Goal: Task Accomplishment & Management: Complete application form

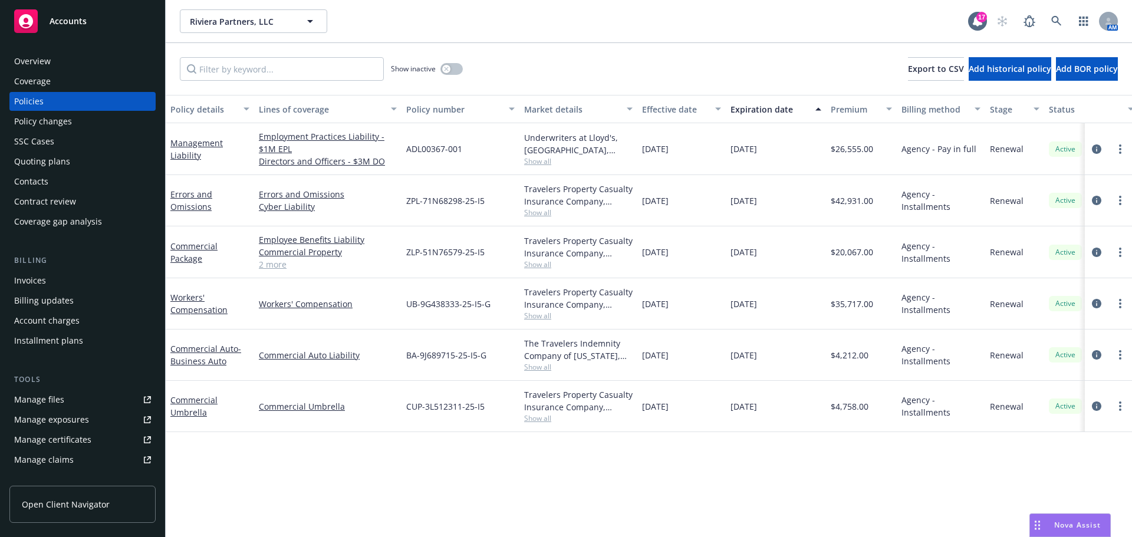
click at [48, 163] on div "Quoting plans" at bounding box center [42, 161] width 56 height 19
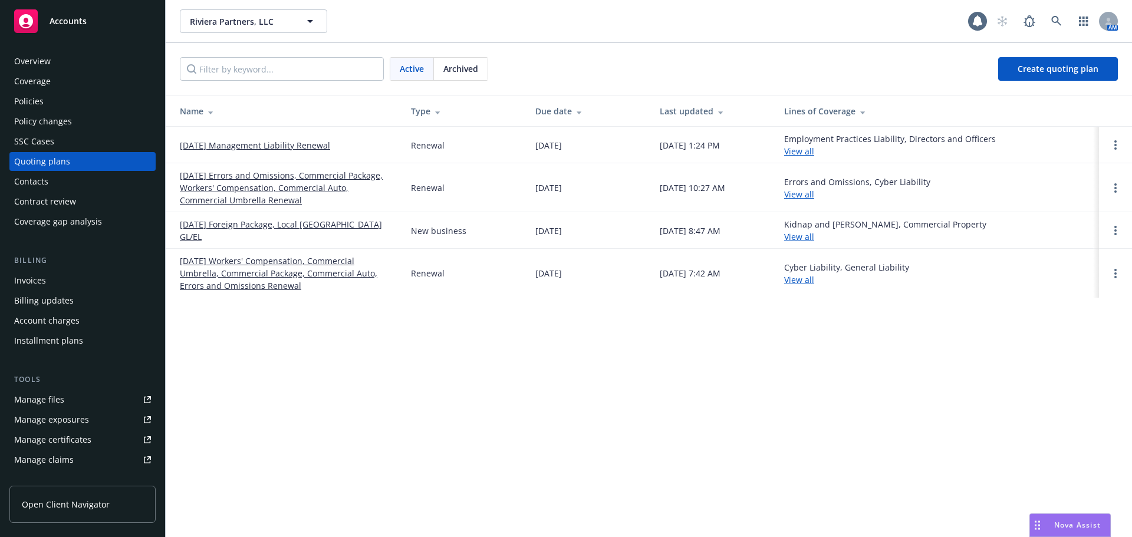
click at [241, 143] on link "[DATE] Management Liability Renewal" at bounding box center [255, 145] width 150 height 12
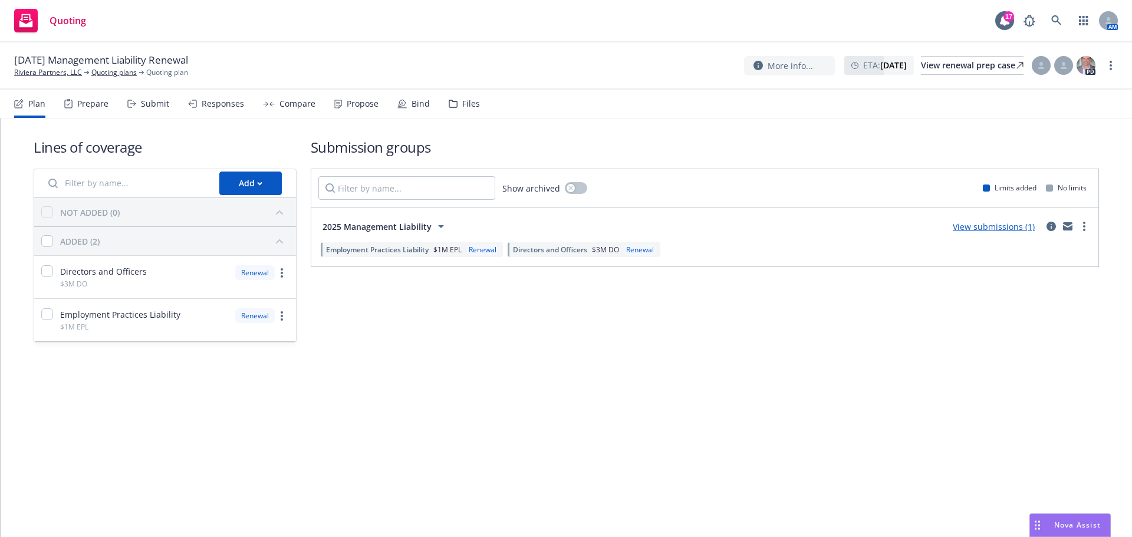
click at [154, 103] on div "Submit" at bounding box center [155, 103] width 28 height 9
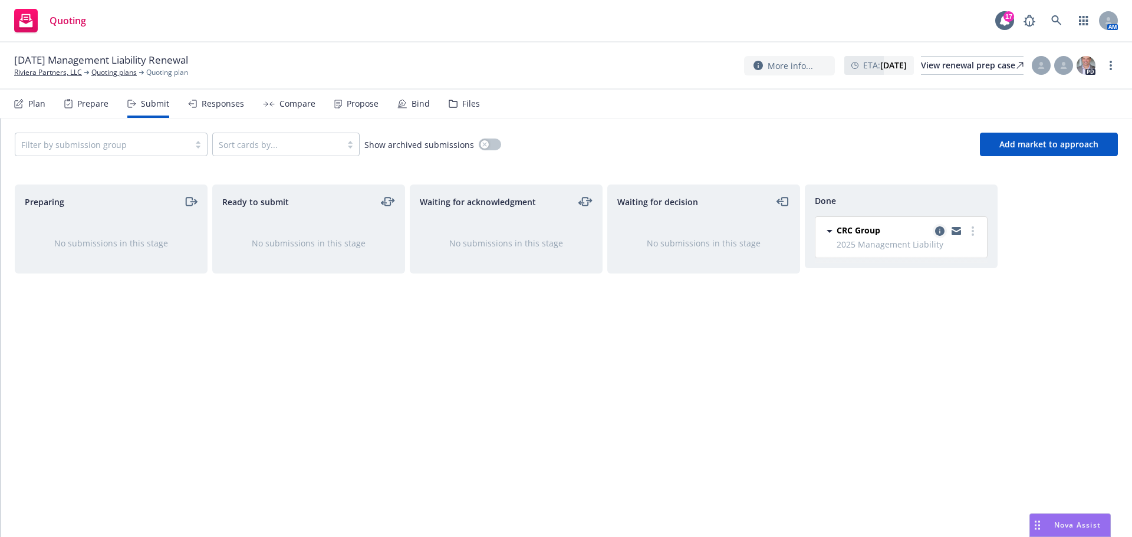
click at [942, 230] on icon "copy logging email" at bounding box center [939, 230] width 9 height 9
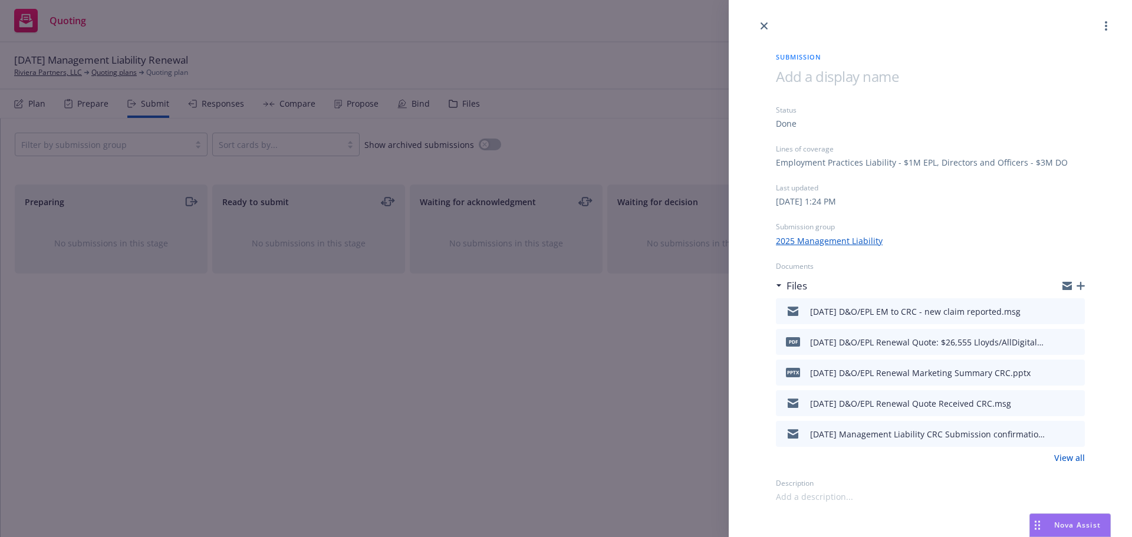
click at [1078, 286] on icon "button" at bounding box center [1080, 286] width 8 height 8
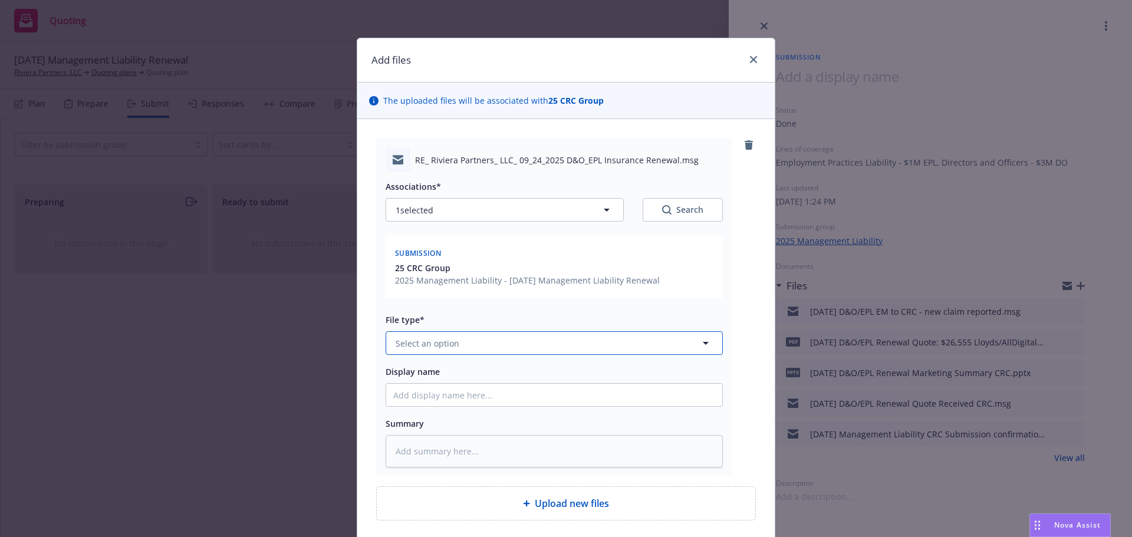
click at [445, 345] on span "Select an option" at bounding box center [427, 343] width 64 height 12
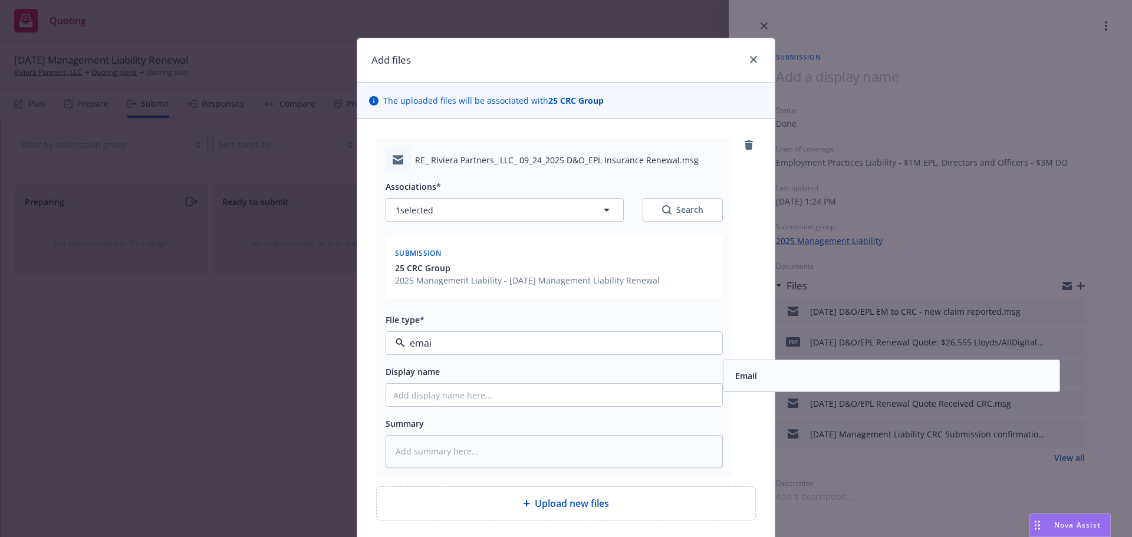
type input "email"
click at [799, 381] on div "Email" at bounding box center [891, 375] width 322 height 17
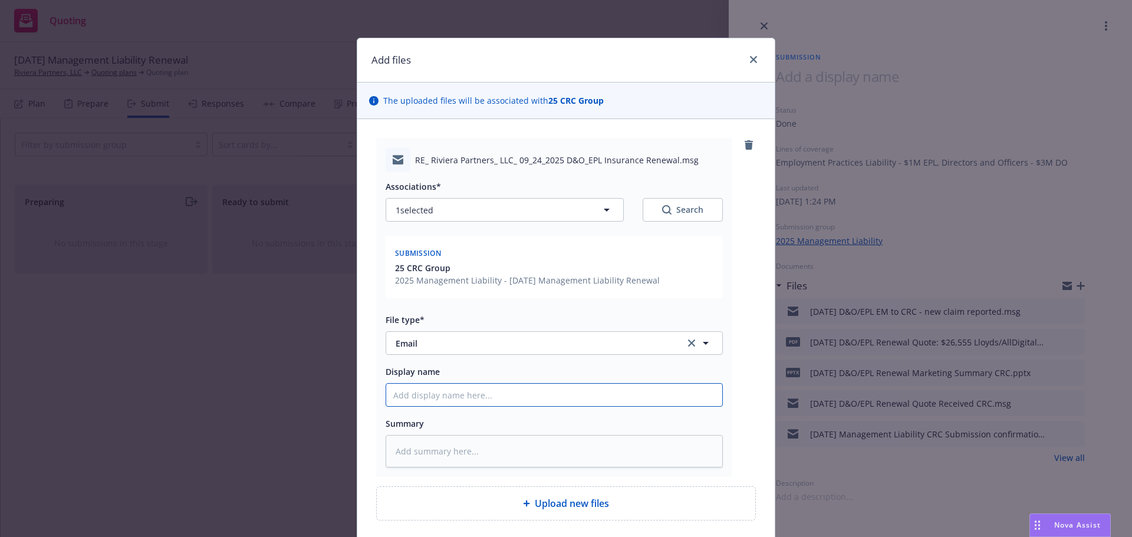
click at [431, 402] on input "Display name" at bounding box center [554, 395] width 336 height 22
type textarea "x"
type input "9"
type textarea "x"
type input "9/"
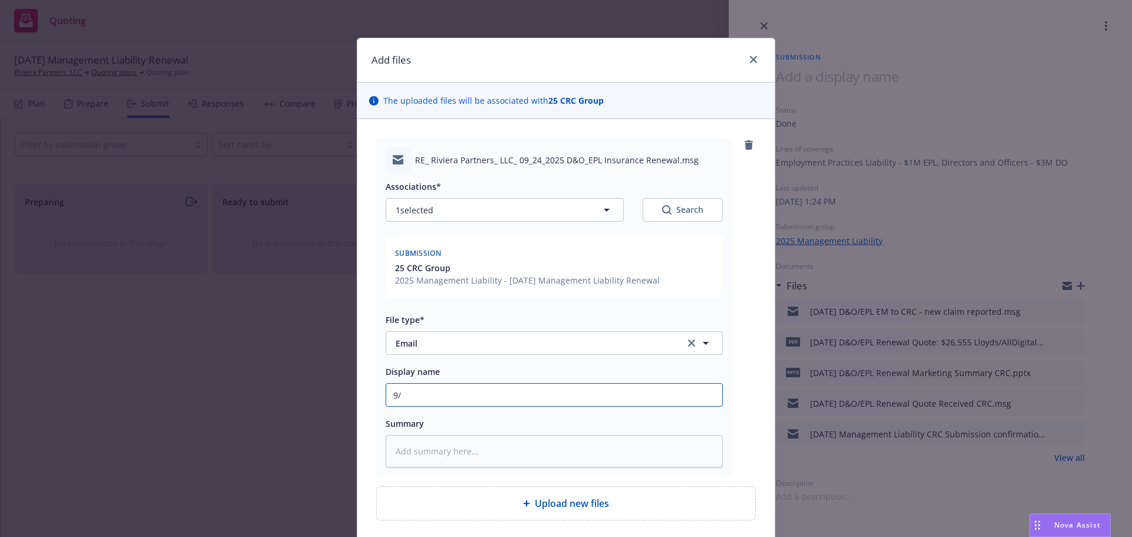
type textarea "x"
type input "9/2"
type textarea "x"
type input "9/24"
type textarea "x"
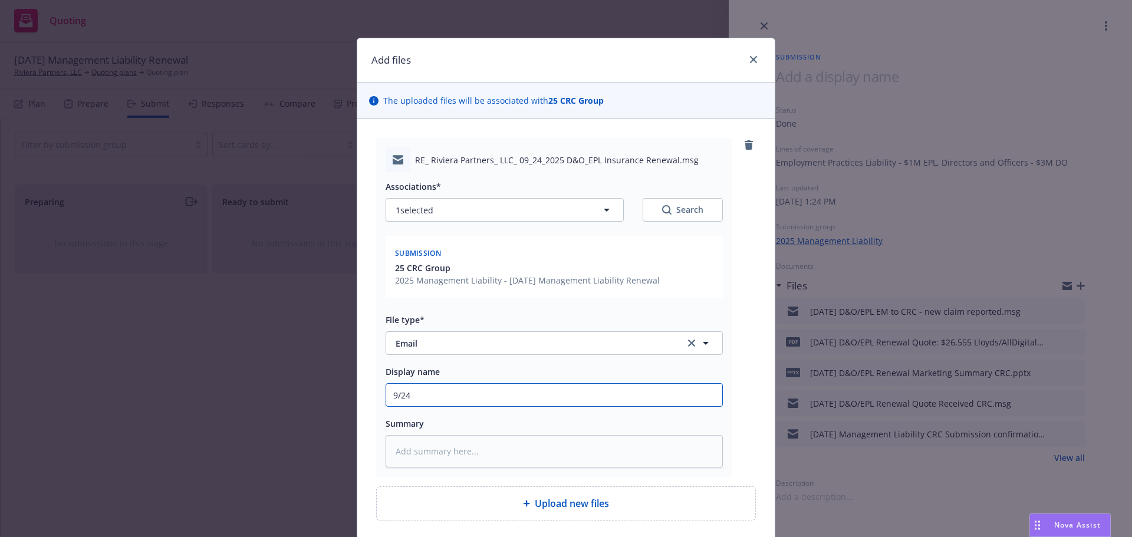
type input "9/24/"
type textarea "x"
type input "9/24/2"
type textarea "x"
type input "[DATE]"
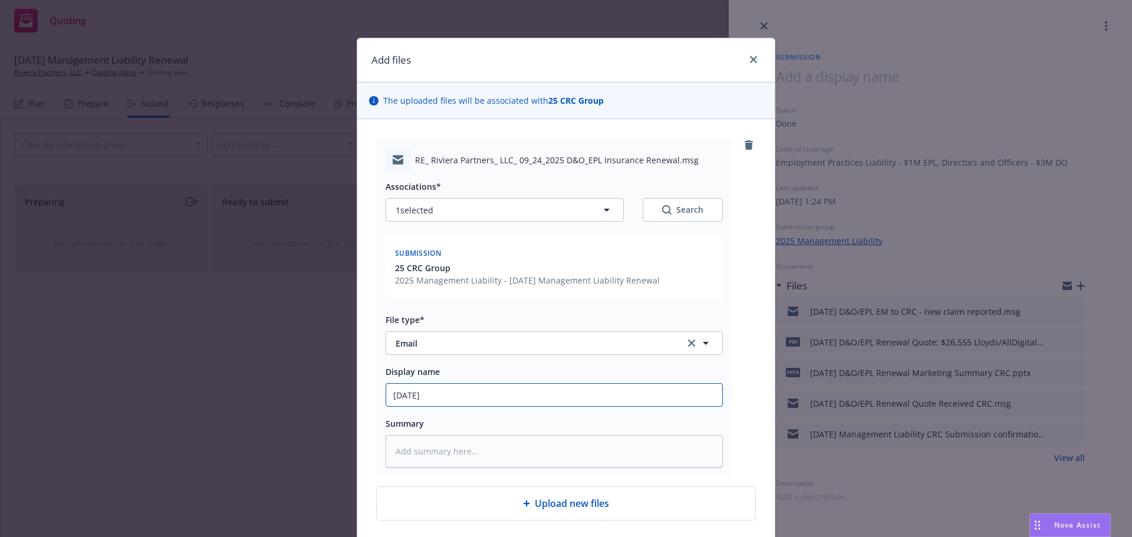
type textarea "x"
type input "9/24/202"
type textarea "x"
type input "[DATE]"
type textarea "x"
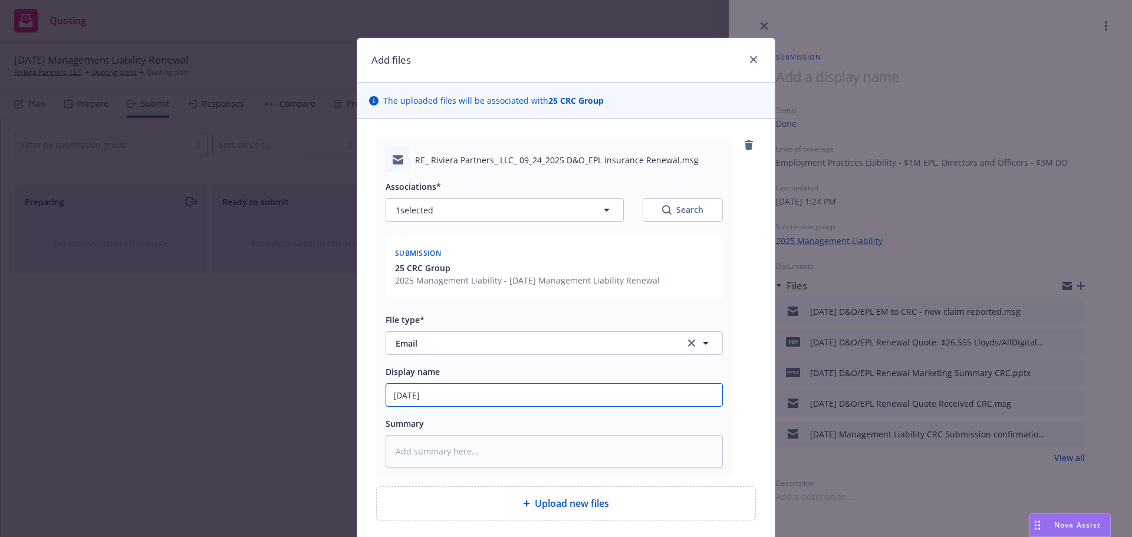
type input "[DATE]"
type textarea "x"
type input "[DATE] M"
type textarea "x"
type input "[DATE] Ma"
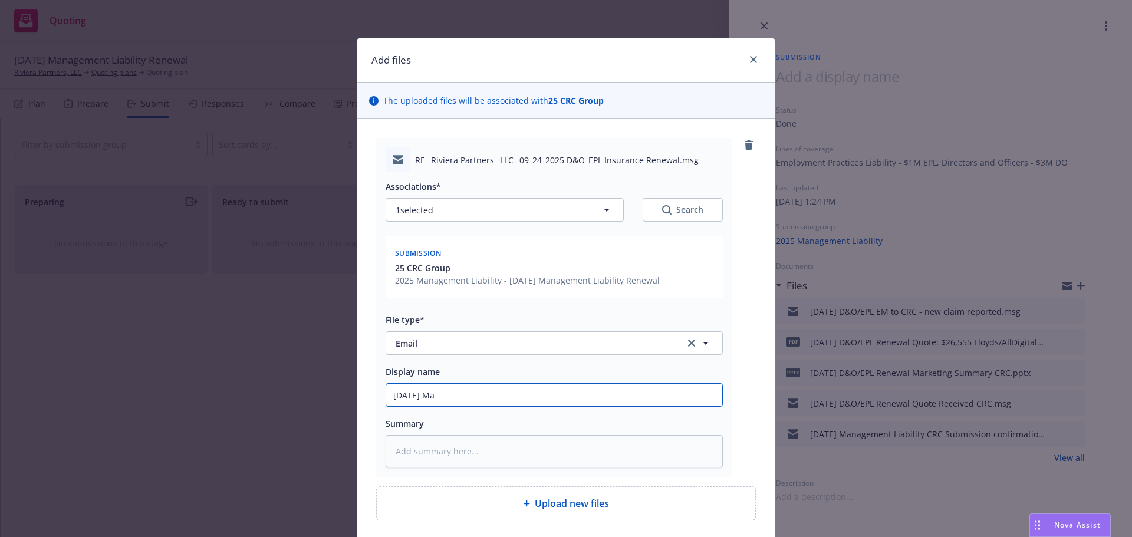
type textarea "x"
type input "[DATE] Man"
type textarea "x"
type input "[DATE] Mana"
type textarea "x"
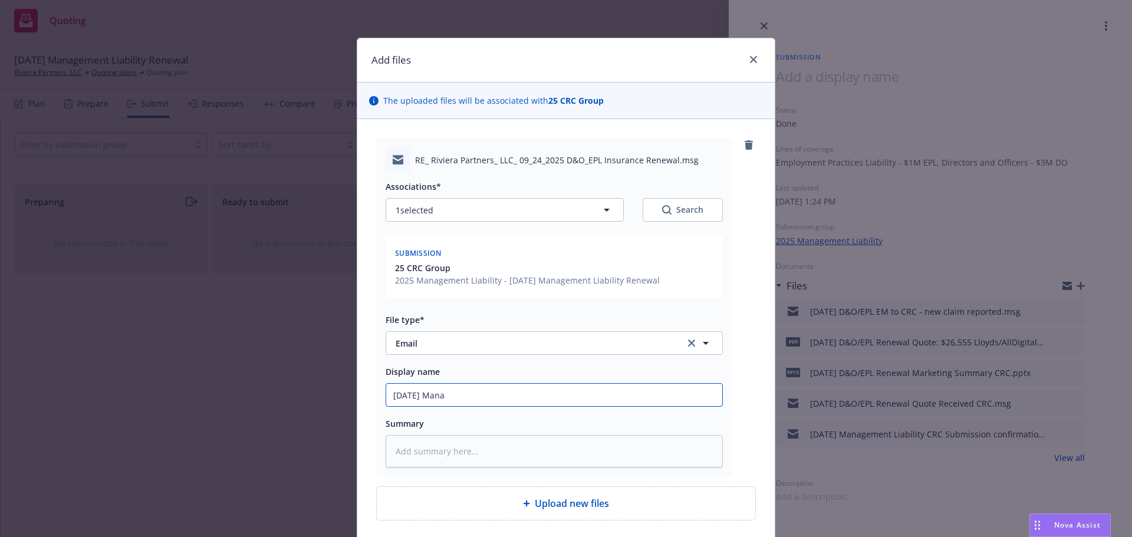
type input "[DATE] Manag"
type textarea "x"
type input "[DATE] Manage"
type textarea "x"
type input "[DATE] [GEOGRAPHIC_DATA]"
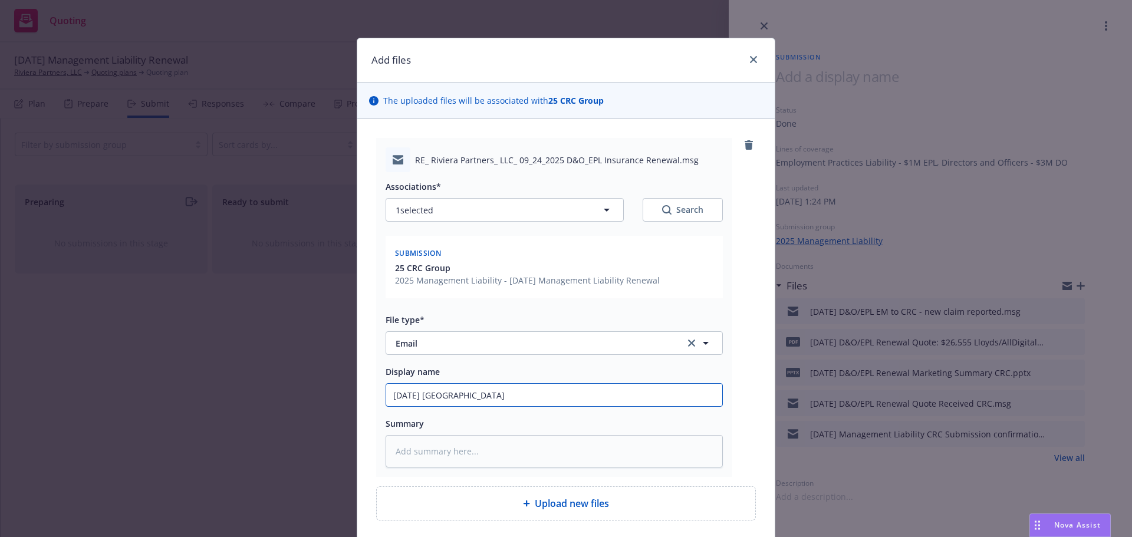
type textarea "x"
type input "[DATE] Manageme"
type textarea "x"
type input "[DATE] Managemen"
type textarea "x"
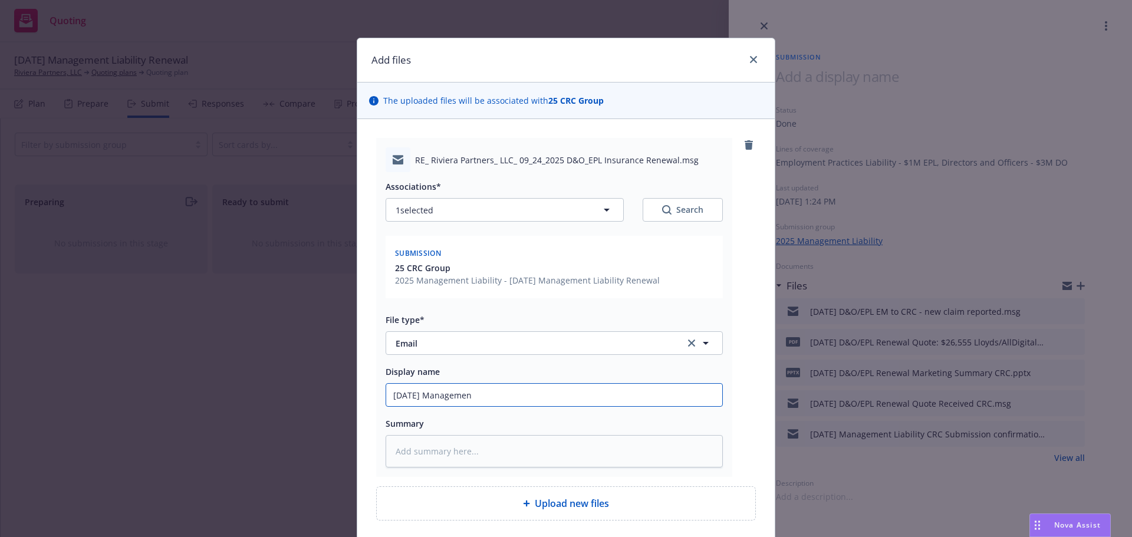
type input "[DATE] Management"
type textarea "x"
type input "[DATE] Management"
type textarea "x"
type input "[DATE] Management L"
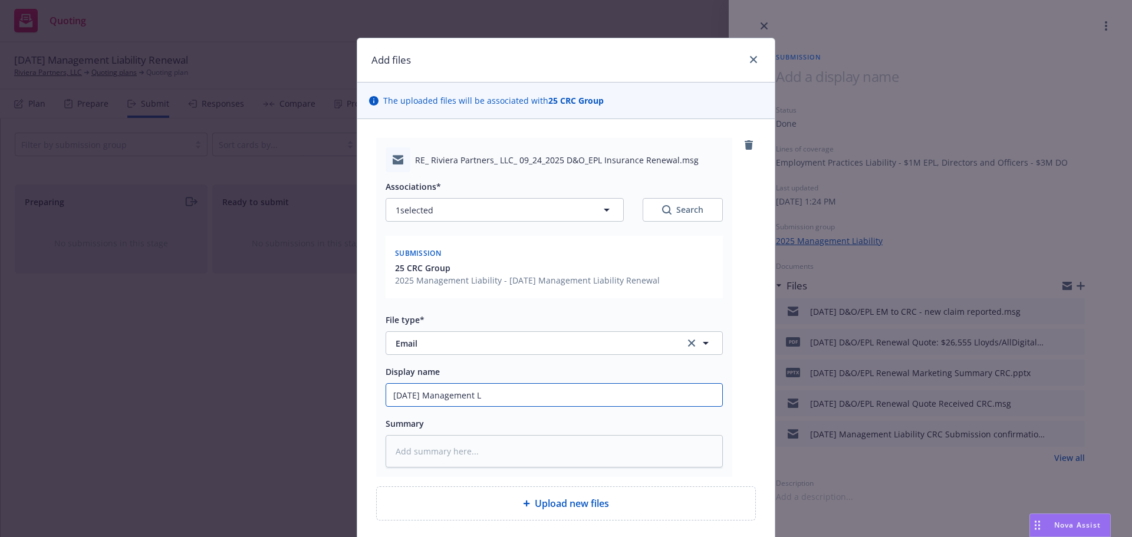
type textarea "x"
type input "[DATE] Management [PERSON_NAME]"
type textarea "x"
type input "[DATE] Management Lia"
type textarea "x"
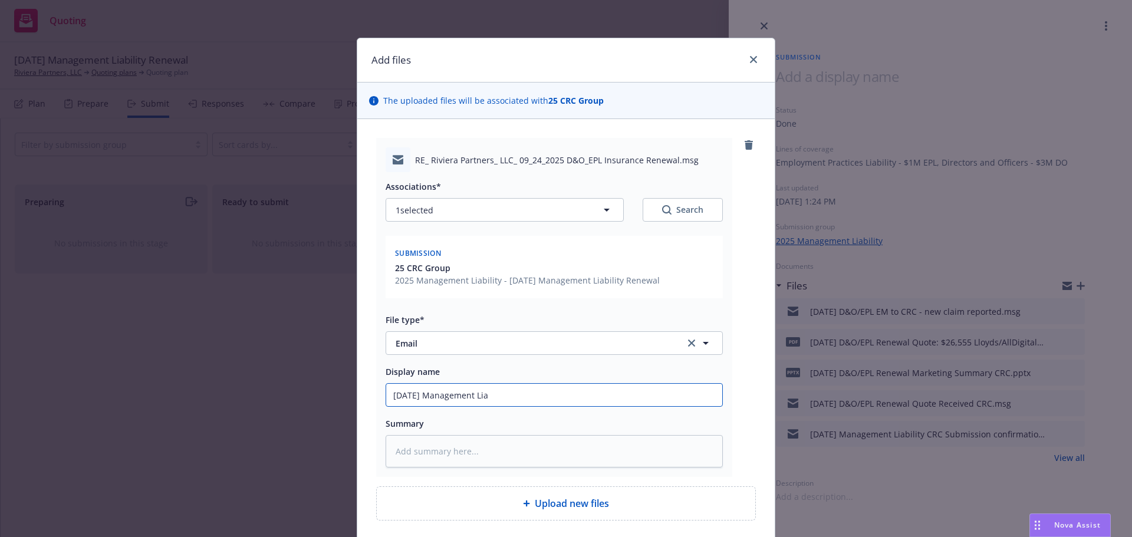
type input "[DATE] Management Liab"
type textarea "x"
type input "[DATE] Management Liabi"
type textarea "x"
type input "[DATE] Management Liabil"
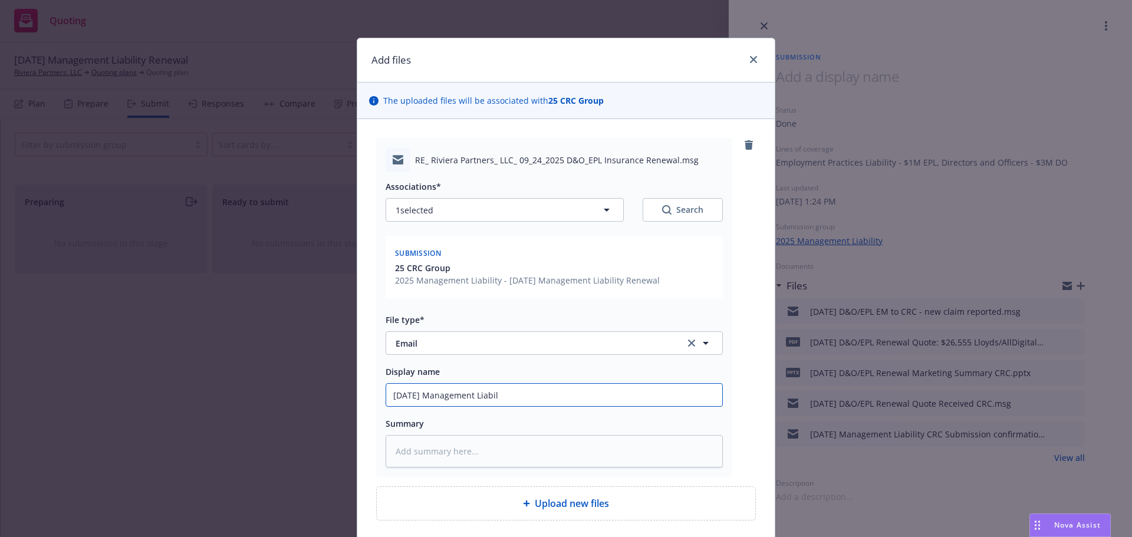
type textarea "x"
type input "[DATE] Management Liabili"
type textarea "x"
type input "[DATE] Management Liabilit"
type textarea "x"
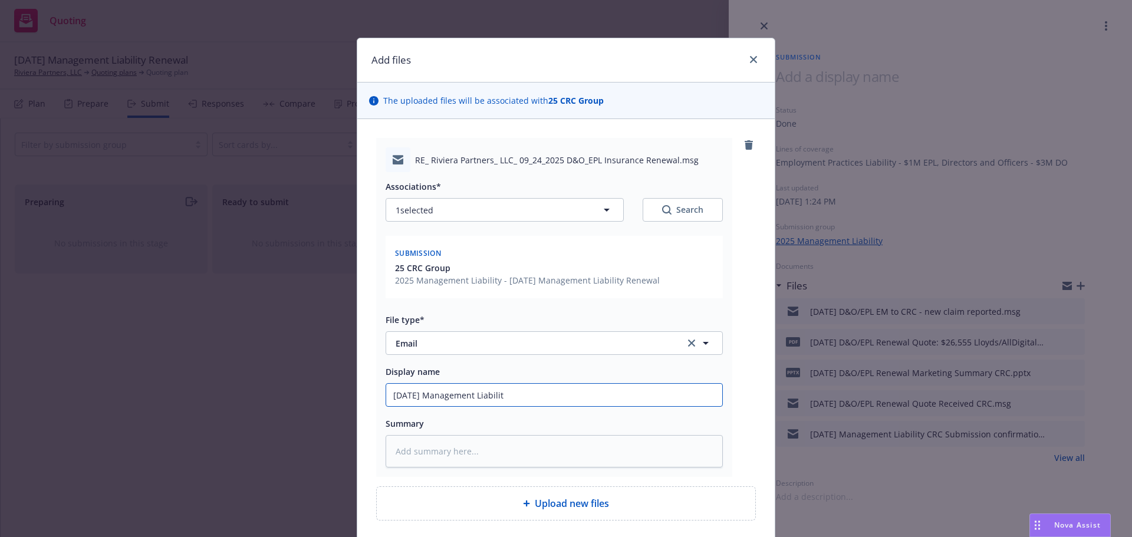
type input "[DATE] Management Liability"
type textarea "x"
type input "[DATE] Management Liability"
type textarea "x"
type input "[DATE] Management Liability"
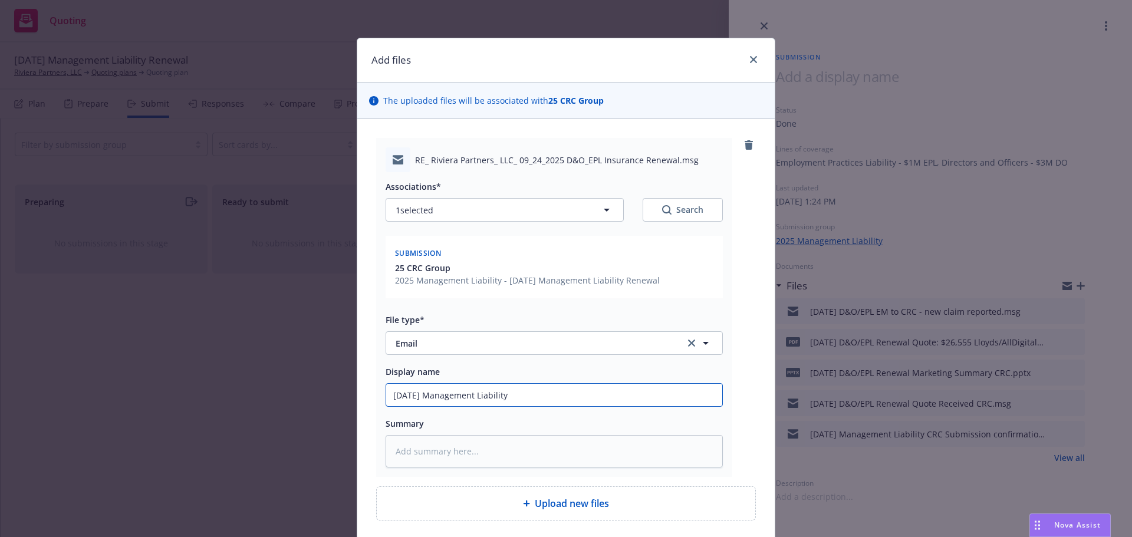
type textarea "x"
type input "[DATE] Management Liabilit"
type textarea "x"
type input "[DATE] Management Liabili"
type textarea "x"
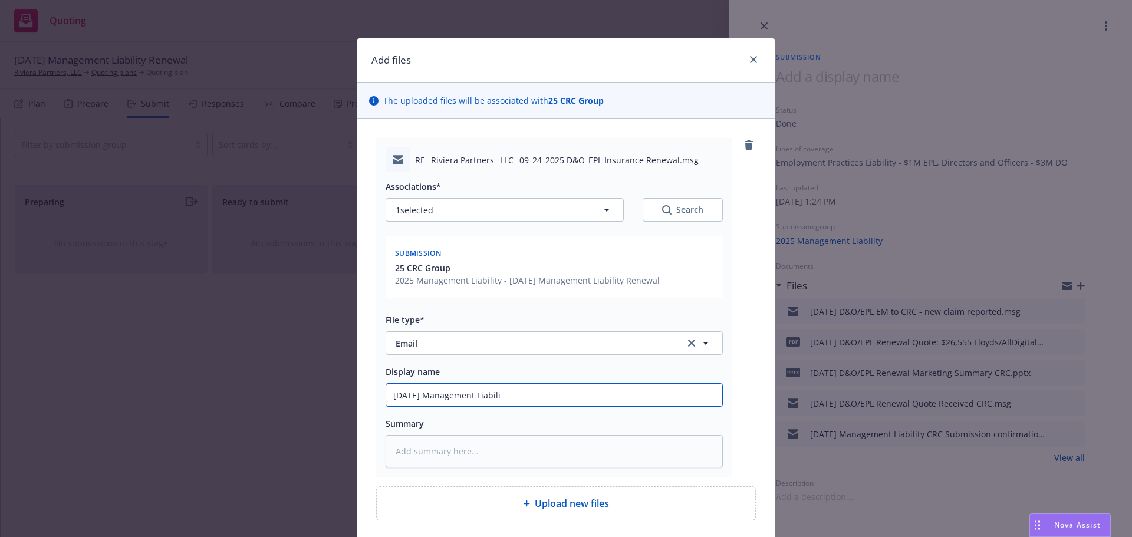
type input "[DATE] Management Liabil"
type textarea "x"
type input "[DATE] Management Liabi"
type textarea "x"
type input "[DATE] Management Liabil"
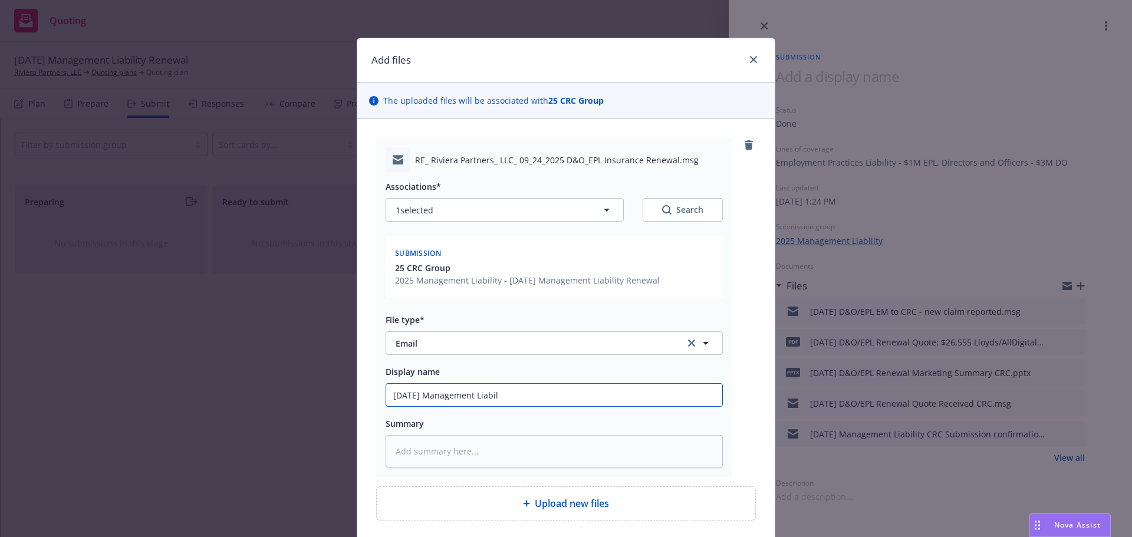
type textarea "x"
type input "[DATE] Management Liabili"
type textarea "x"
type input "[DATE] Management Liabilit"
type textarea "x"
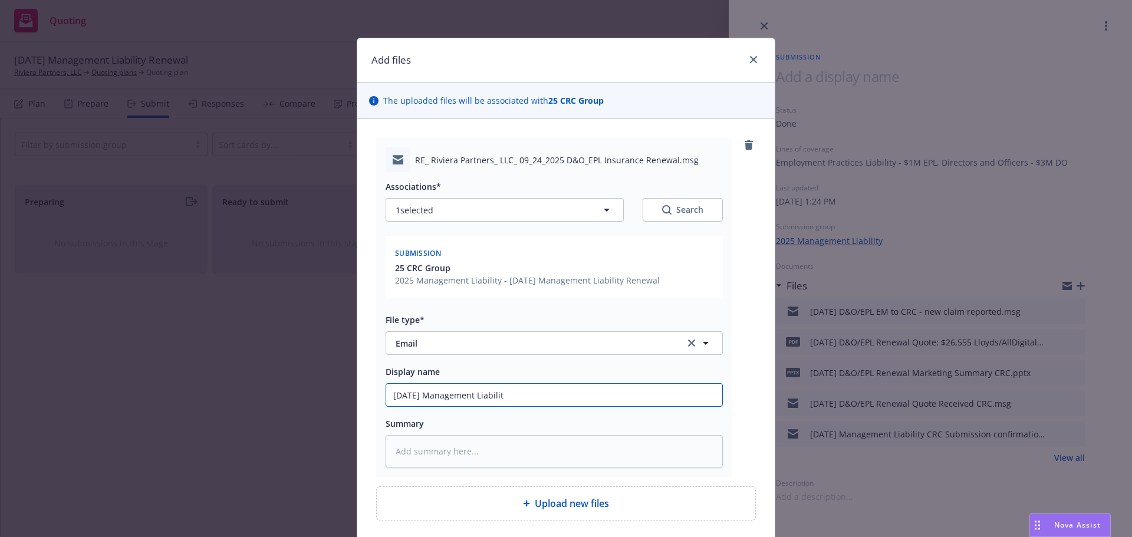
type input "[DATE] Management Liability"
type textarea "x"
type input "[DATE] Management Liability-"
type textarea "x"
type input "[DATE] Management Liability-D"
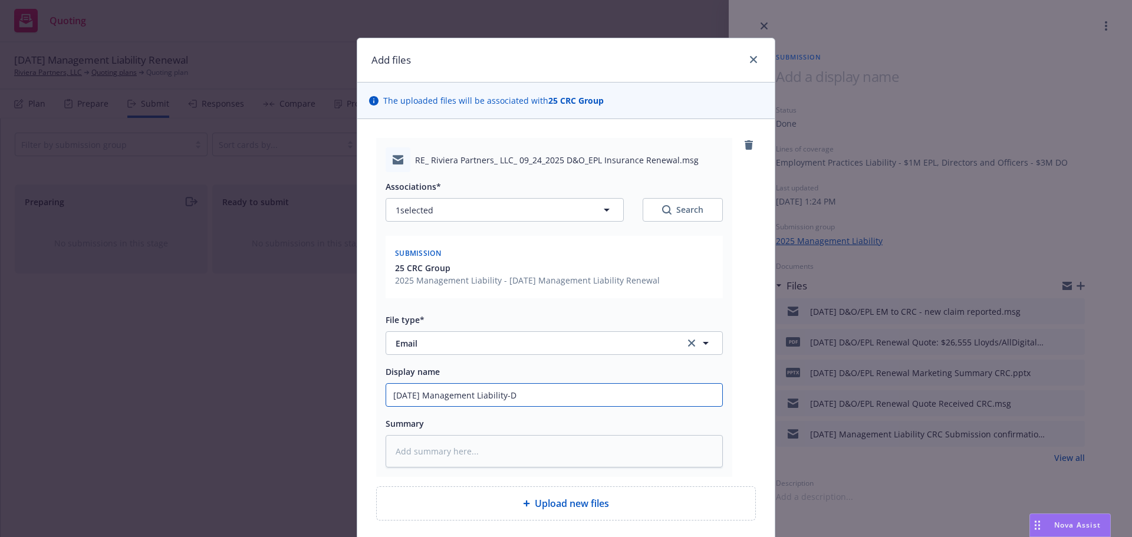
type textarea "x"
type input "[DATE] Management Liability-D&"
type textarea "x"
type input "[DATE] Management Liability-D&O"
type textarea "x"
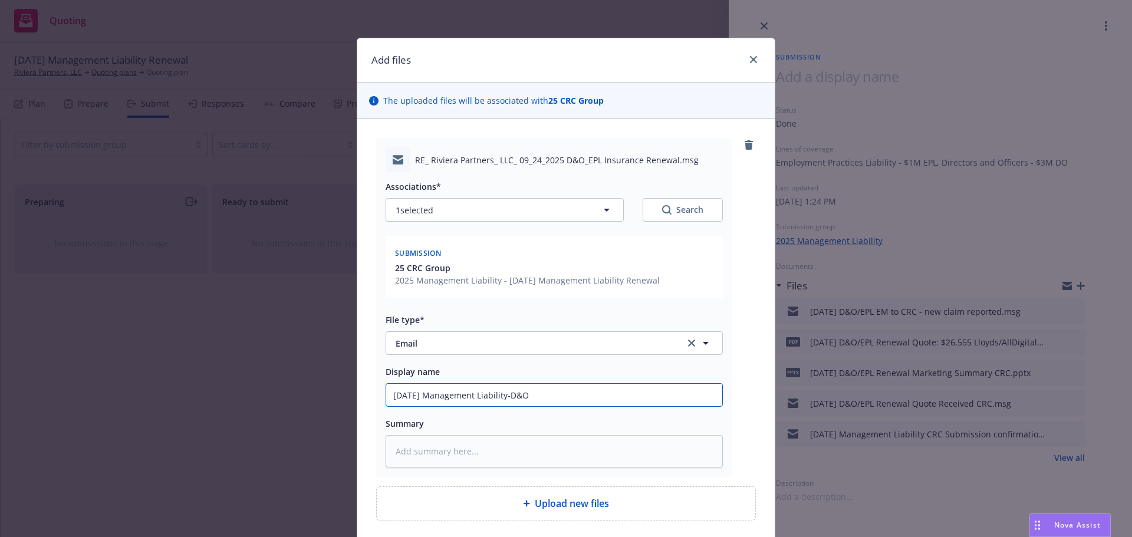
type input "[DATE] Management Liability-D&O/"
type textarea "x"
type input "[DATE] Management Liability-D&O/E"
type textarea "x"
type input "[DATE] Management Liability-D&O/EP"
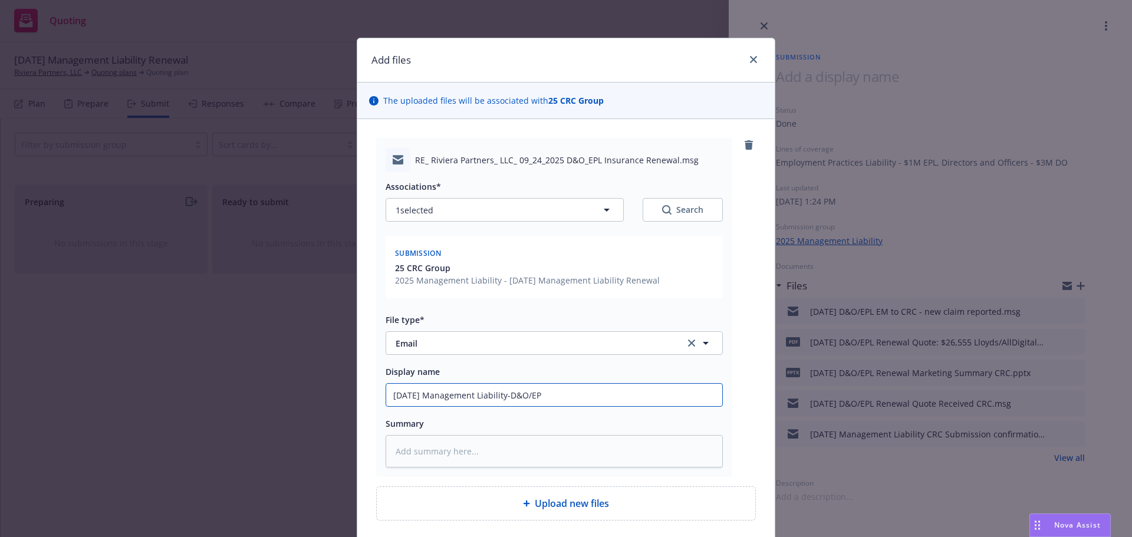
type textarea "x"
type input "[DATE] Management Liability-D&O/EPL"
type textarea "x"
type input "[DATE] Management Liability-D&O/EPL-"
type textarea "x"
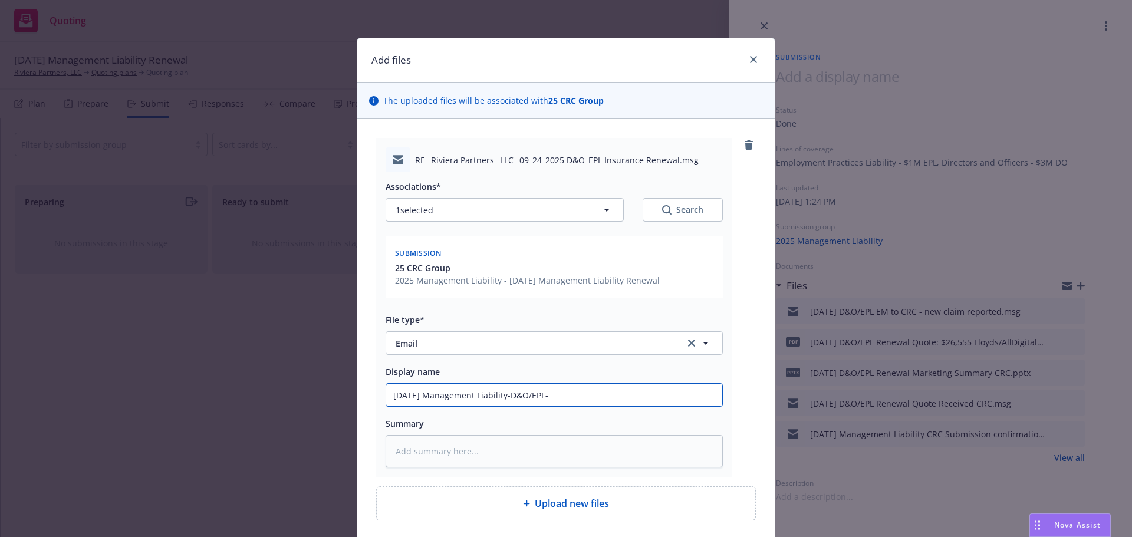
type input "[DATE] Management Liability-D&O/EPL-E"
type textarea "x"
type input "[DATE] Management Liability-D&O/EPL-EM"
type textarea "x"
type input "[DATE] Management Liability-D&O/EPL-EM"
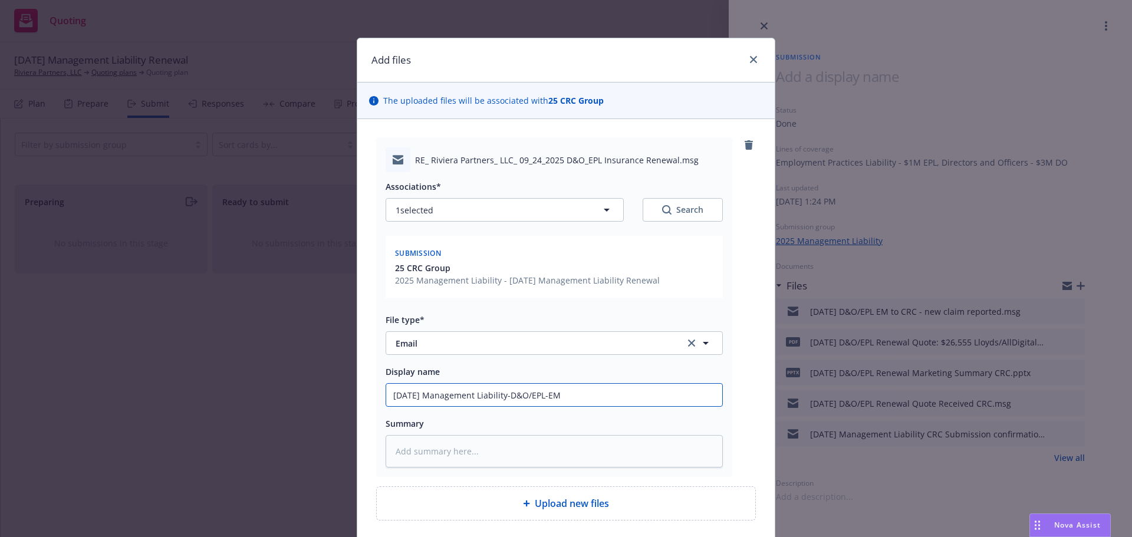
type textarea "x"
type input "[DATE] Management Liability-D&O/EPL-EM t"
type textarea "x"
type input "[DATE] Management Liability-D&O/EPL-EM to"
type textarea "x"
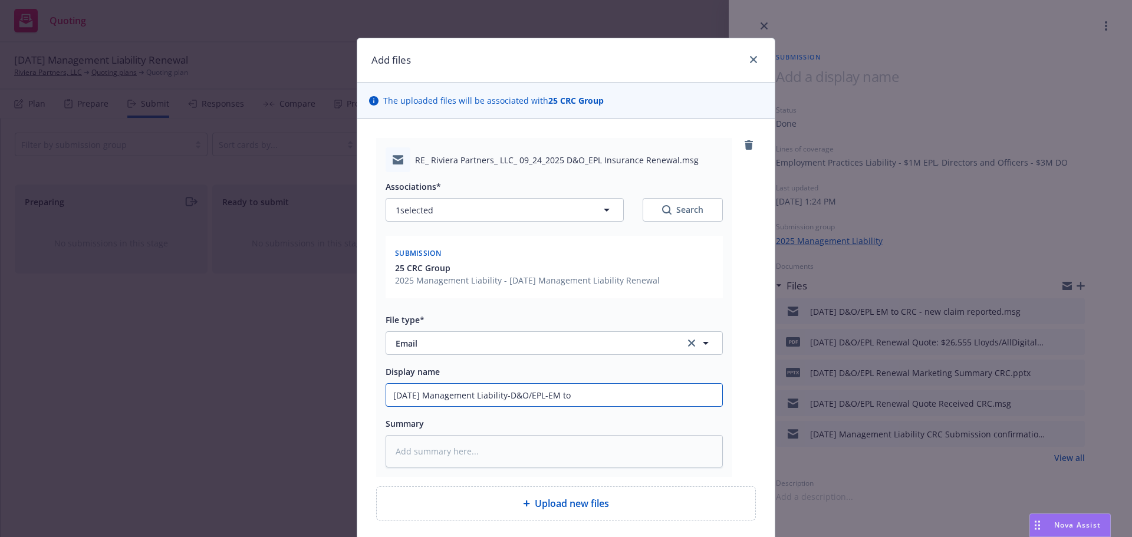
type input "[DATE] Management Liability-D&O/EPL-EM to"
type textarea "x"
type input "[DATE] Management Liability-D&O/EPL-EM to C"
type textarea "x"
type input "[DATE] Management Liability-D&O/EPL-EM to CR"
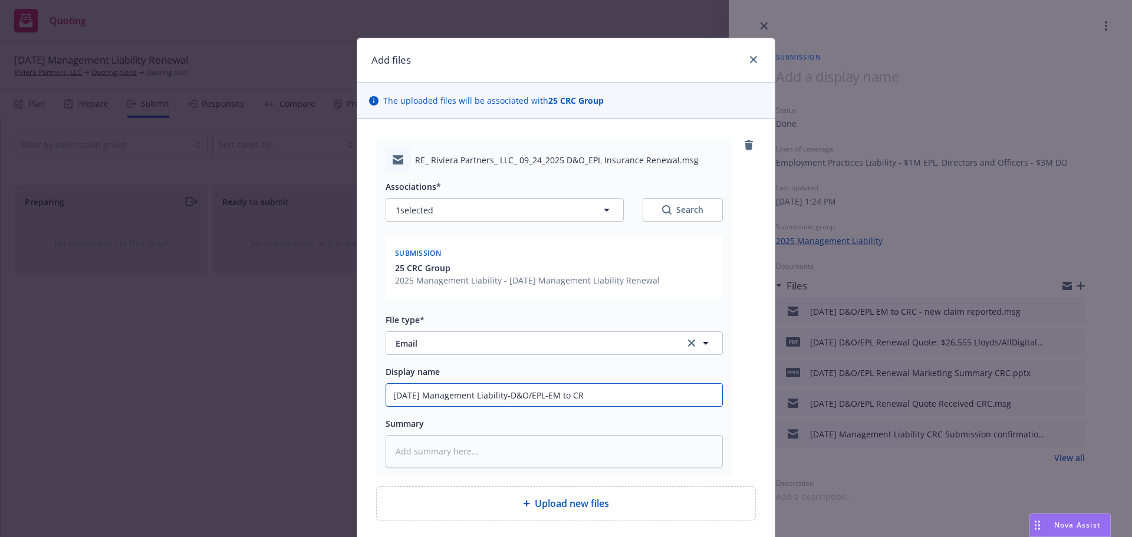
type textarea "x"
type input "[DATE] Management Liability-D&O/EPL-EM to CRC"
type textarea "x"
type input "[DATE] Management Liability-D&O/EPL-EM to CRC"
type textarea "x"
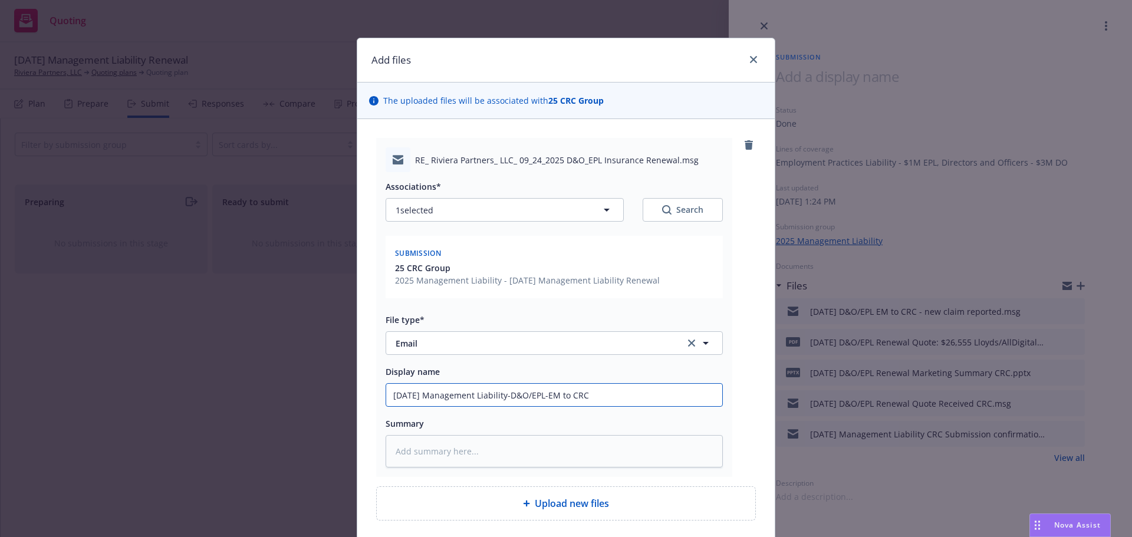
type input "[DATE] Management Liability-D&O/EPL-EM to CRC r"
type textarea "x"
type input "[DATE] Management Liability-D&O/EPL-EM to CRC re"
type textarea "x"
type input "[DATE] Management Liability-D&O/EPL-EM to CRC re:"
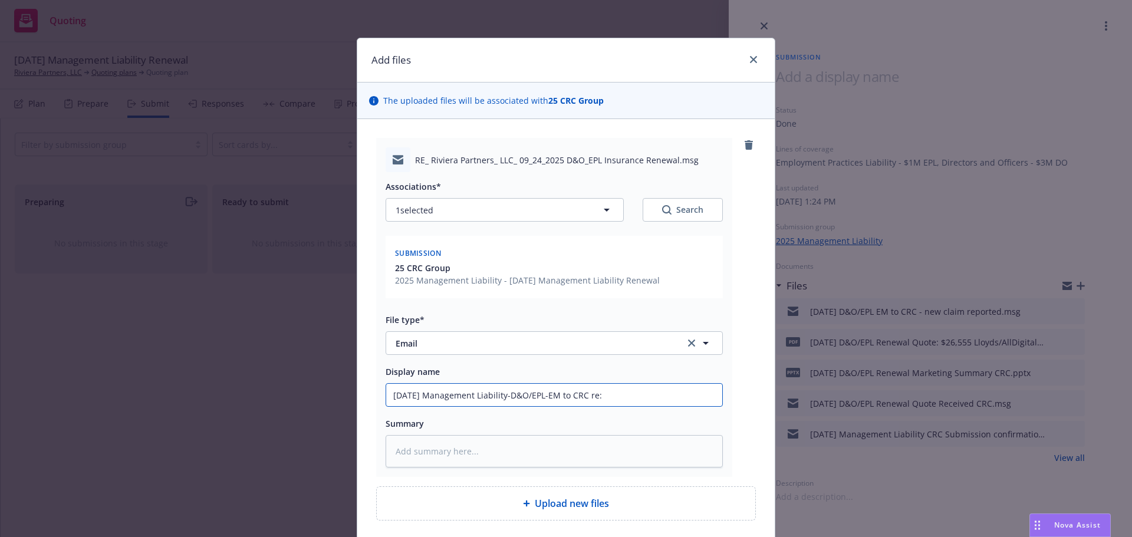
type textarea "x"
type input "[DATE] Management Liability-D&O/EPL-EM to CRC re:"
type textarea "x"
type input "[DATE] Management Liability-D&O/EPL-EM to CRC re: n"
type textarea "x"
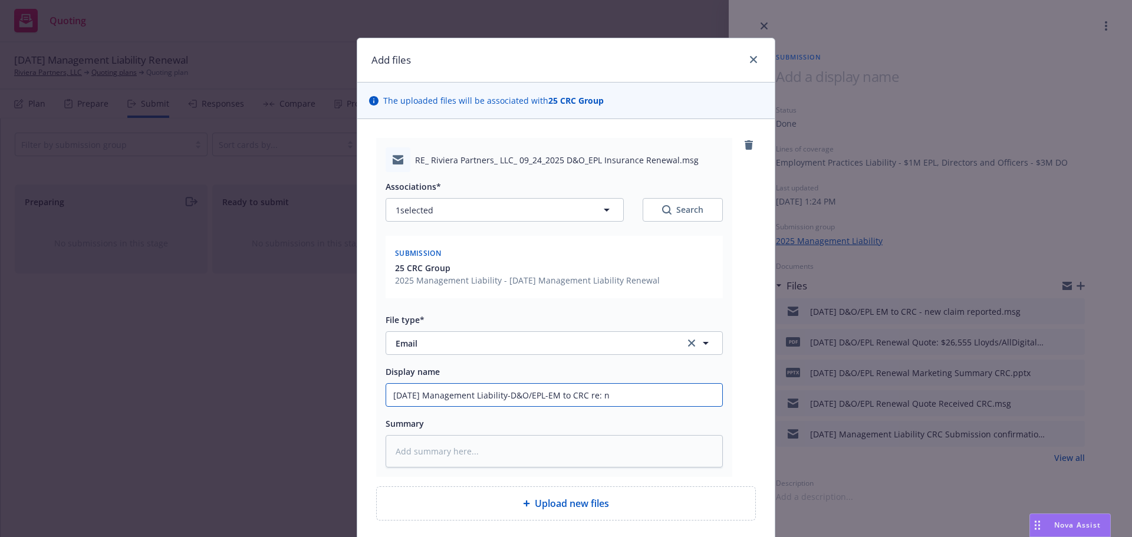
type input "[DATE] Management Liability-D&O/EPL-EM to CRC re: ne"
type textarea "x"
type input "[DATE] Management Liability-D&O/EPL-EM to CRC re: new"
type textarea "x"
type input "[DATE] Management Liability-D&O/EPL-EM to CRC re: new"
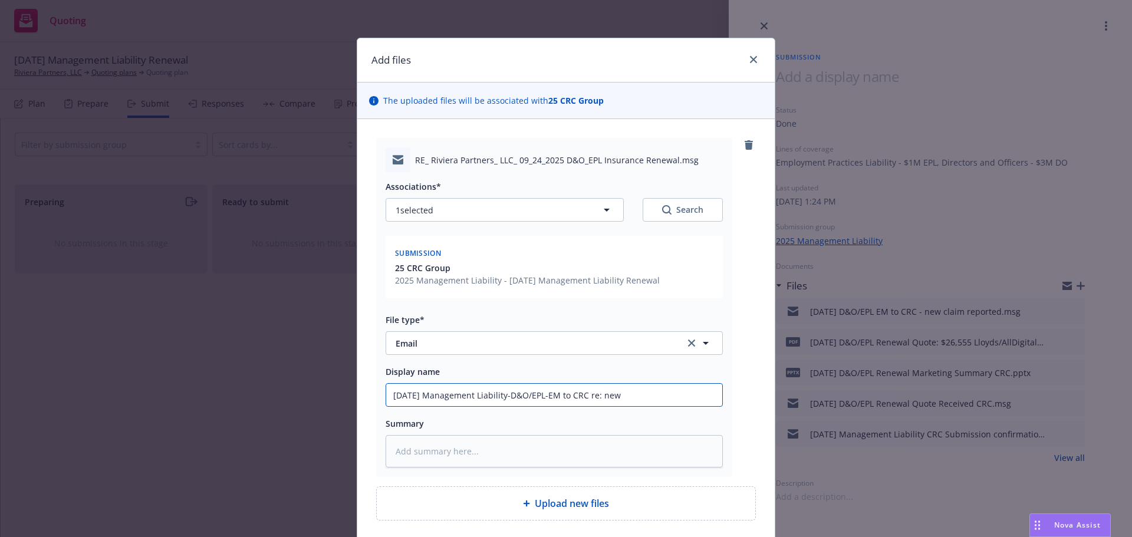
type textarea "x"
type input "[DATE] Management Liability-D&O/EPL-EM to CRC re: new c"
type textarea "x"
type input "[DATE] Management Liability-D&O/EPL-EM to CRC re: new cl"
type textarea "x"
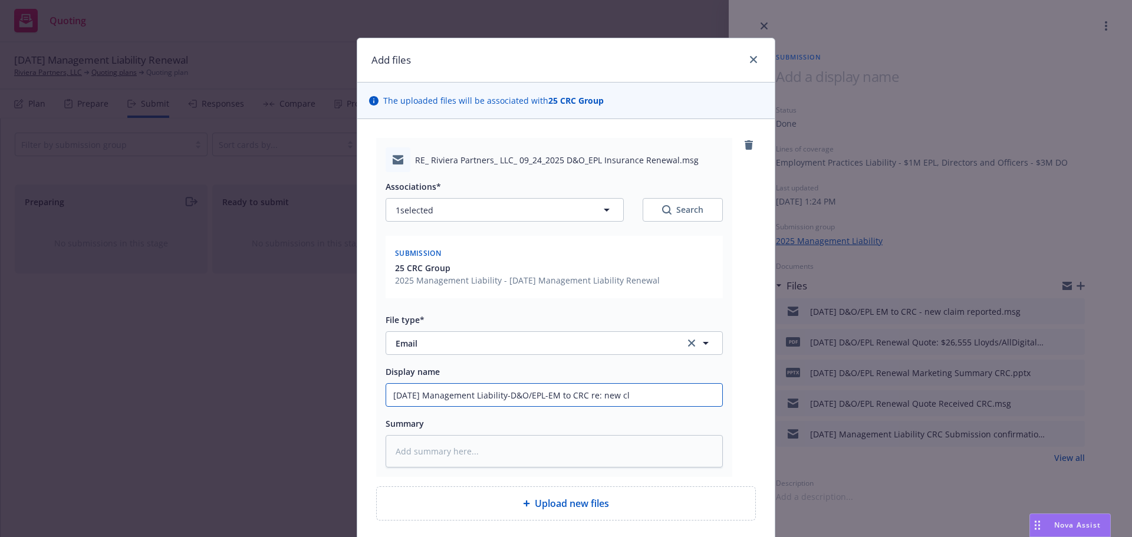
type input "[DATE] Management Liability-D&O/EPL-EM to CRC re: new cla"
type textarea "x"
type input "[DATE] Management Liability-D&O/EPL-EM to CRC re: new clai"
type textarea "x"
type input "[DATE] Management Liability-D&O/EPL-EM to CRC re: new claim"
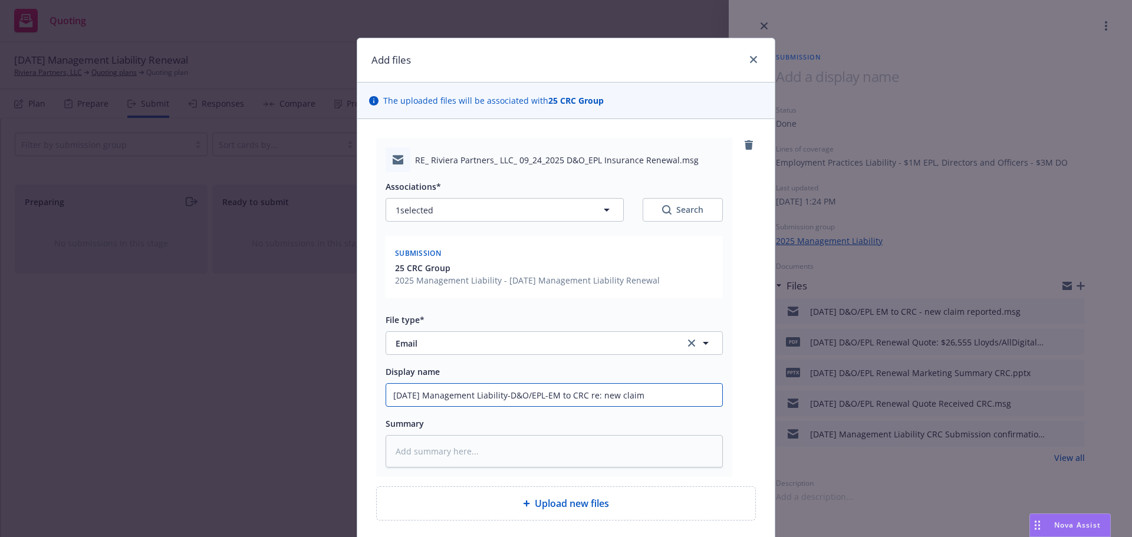
type textarea "x"
type input "[DATE] Management Liability-D&O/EPL-EM to CRC re: new claim"
type textarea "x"
type input "[DATE] Management Liability-D&O/EPL-EM to CRC re: new claim i"
type textarea "x"
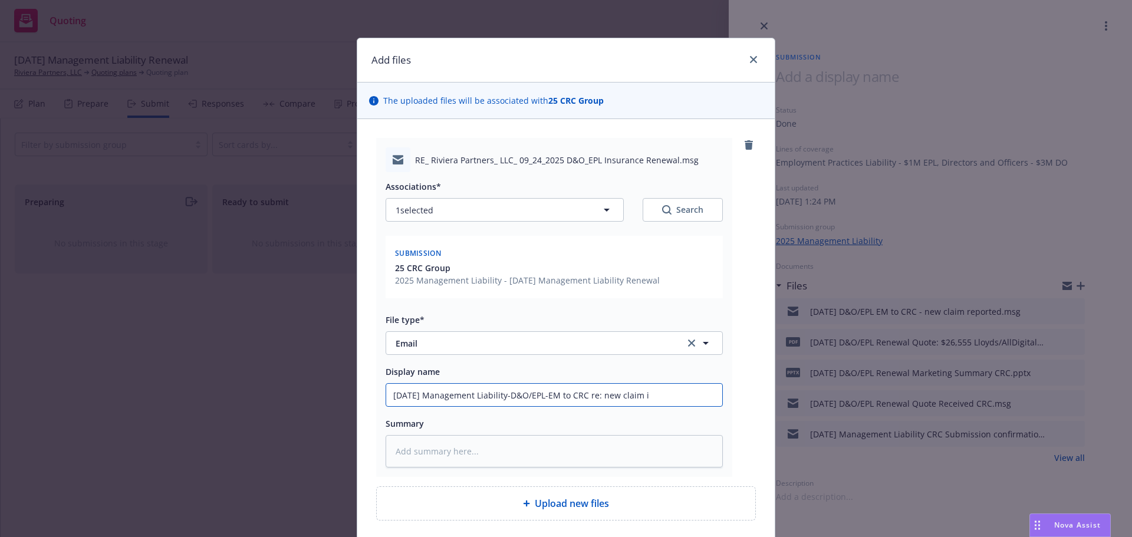
type input "[DATE] Management Liability-D&O/EPL-EM to CRC re: new claim in"
type textarea "x"
type input "[DATE] Management Liability-D&O/EPL-EM to CRC re: new claim inf"
type textarea "x"
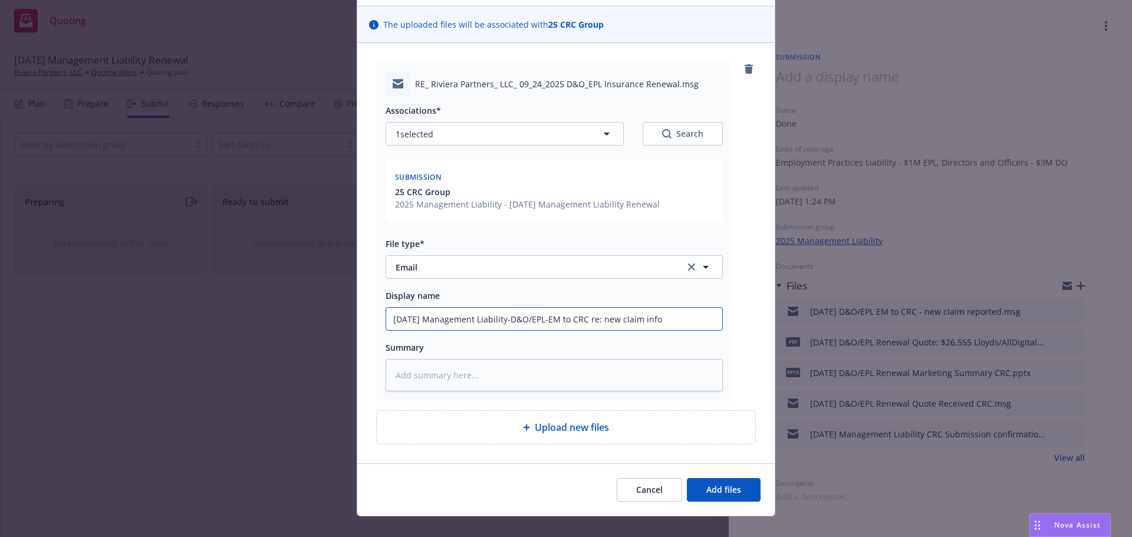
scroll to position [93, 0]
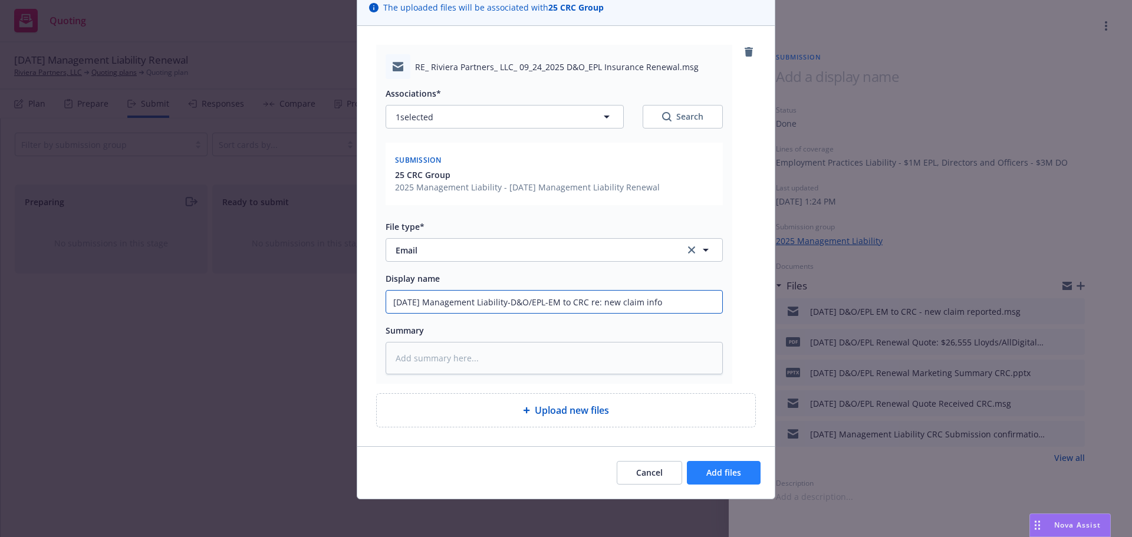
type input "[DATE] Management Liability-D&O/EPL-EM to CRC re: new claim info"
click at [734, 468] on span "Add files" at bounding box center [723, 472] width 35 height 11
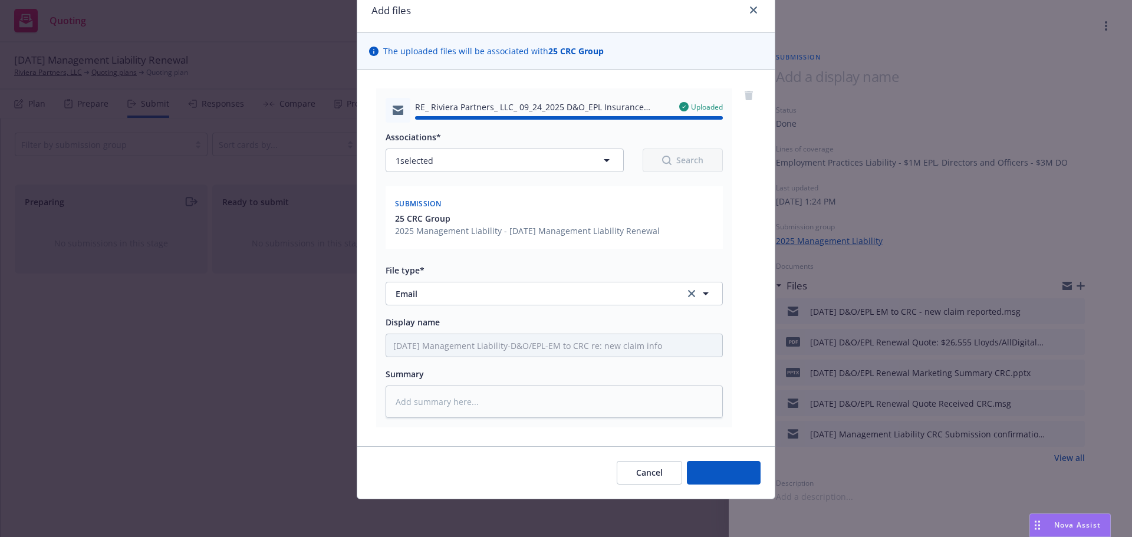
type textarea "x"
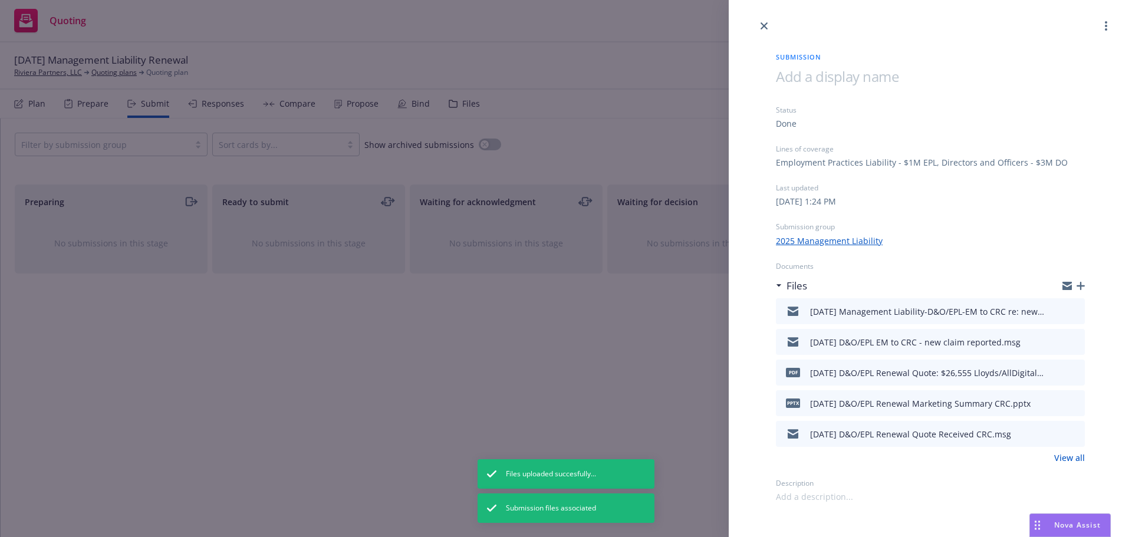
click at [1081, 289] on icon "button" at bounding box center [1080, 286] width 8 height 8
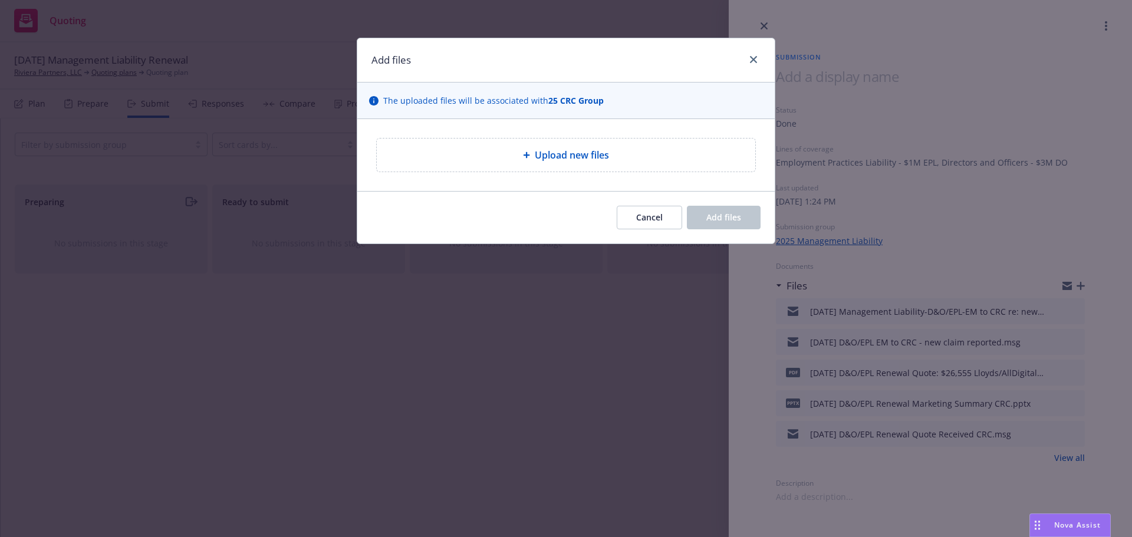
click at [1084, 523] on span "Nova Assist" at bounding box center [1077, 525] width 47 height 10
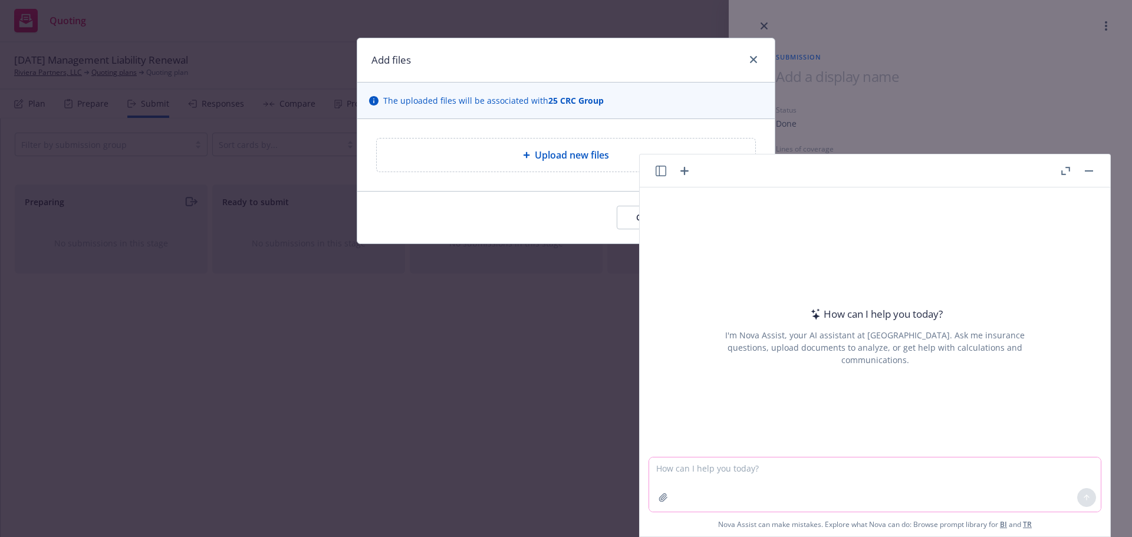
click at [684, 470] on textarea at bounding box center [874, 484] width 451 height 54
click at [706, 472] on textarea "say better:" at bounding box center [874, 483] width 451 height 55
paste textarea "Thank you, [PERSON_NAME]. Nice chatting with you as well. EM has been sent to […"
type textarea "say better: Thank you, [PERSON_NAME]. Nice chatting with you as well. EM has be…"
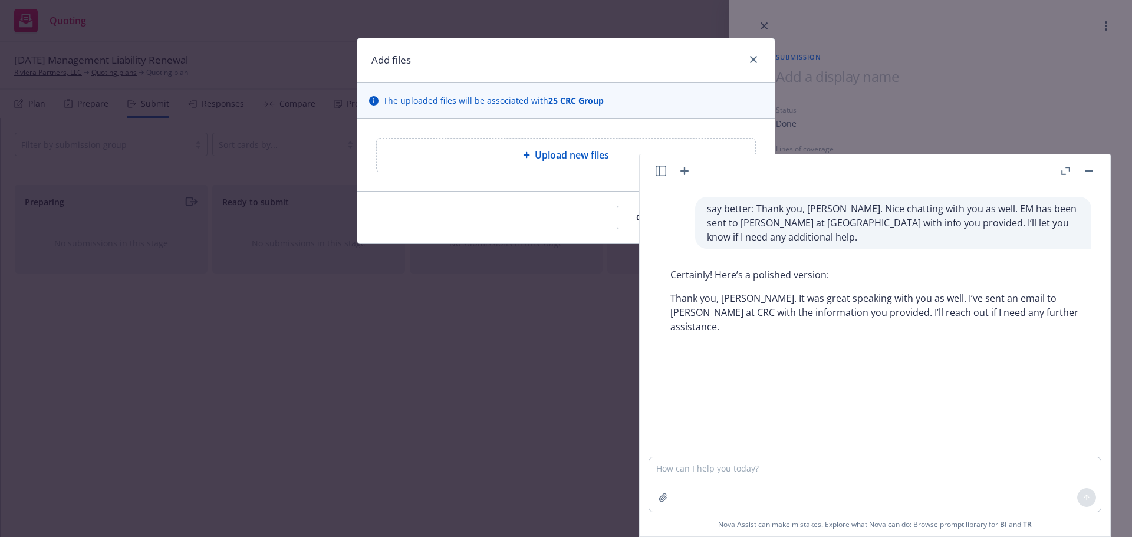
click at [1094, 168] on button "button" at bounding box center [1089, 171] width 14 height 14
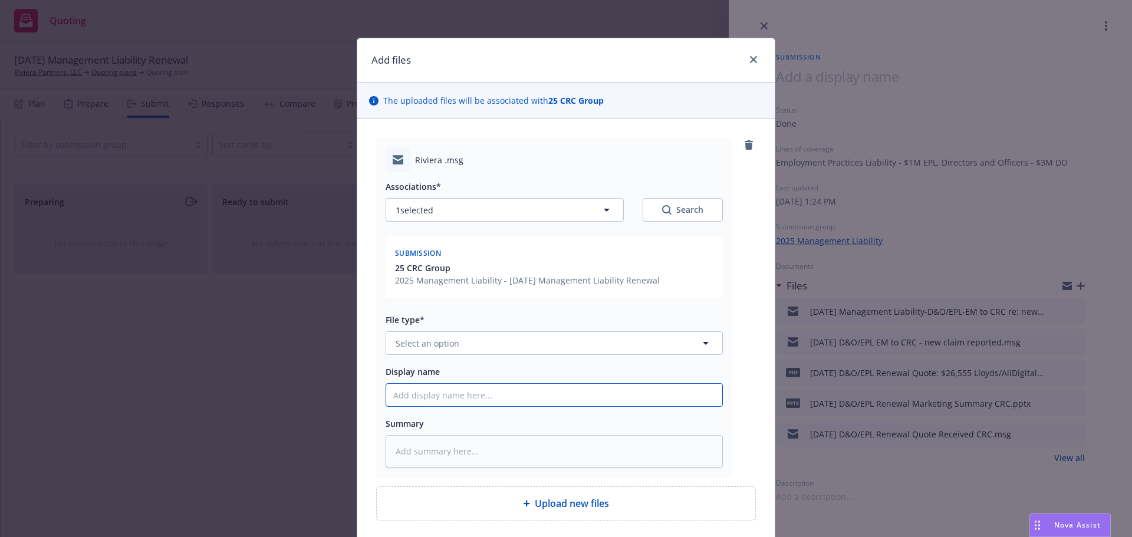
click at [412, 387] on input "Display name" at bounding box center [554, 395] width 336 height 22
type textarea "x"
type input "9"
type textarea "x"
type input "9/"
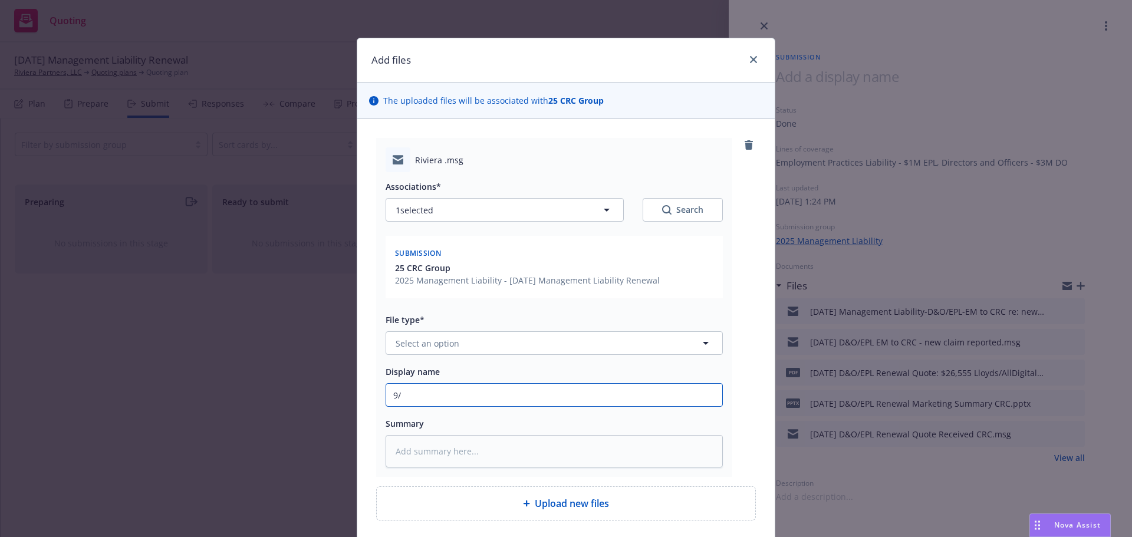
type textarea "x"
type input "9/2"
type textarea "x"
type input "9/24"
type textarea "x"
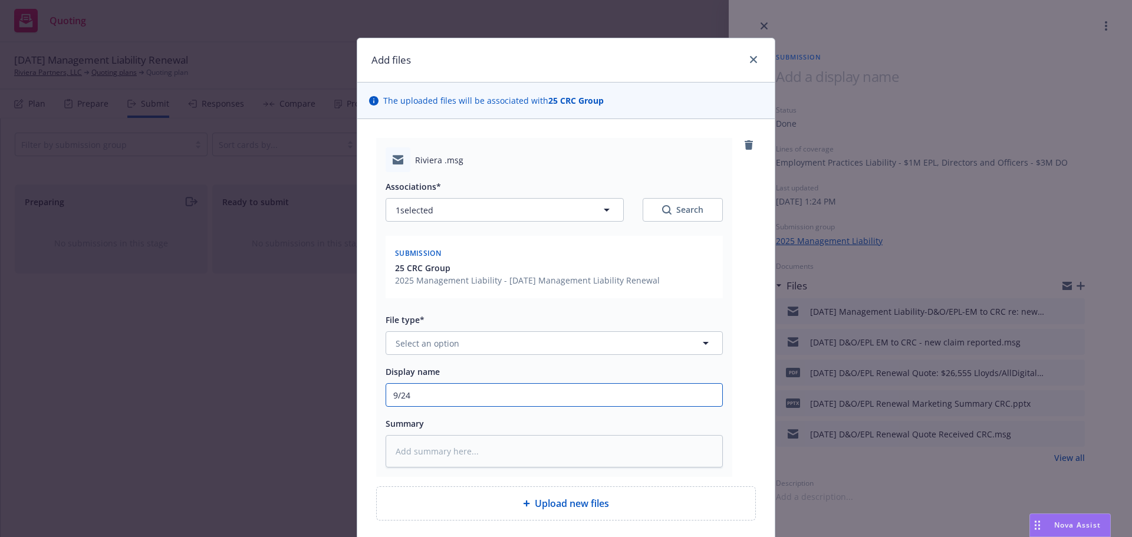
type input "9/24/"
type textarea "x"
type input "9/24/2"
type textarea "x"
type input "[DATE]"
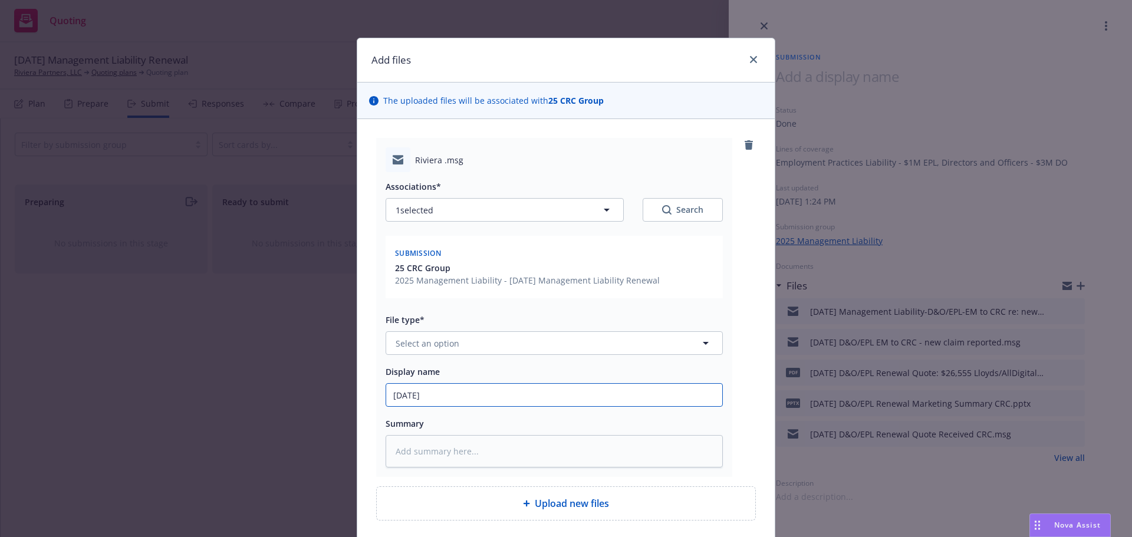
type textarea "x"
type input "9/24/202"
type textarea "x"
type input "[DATE]"
type textarea "x"
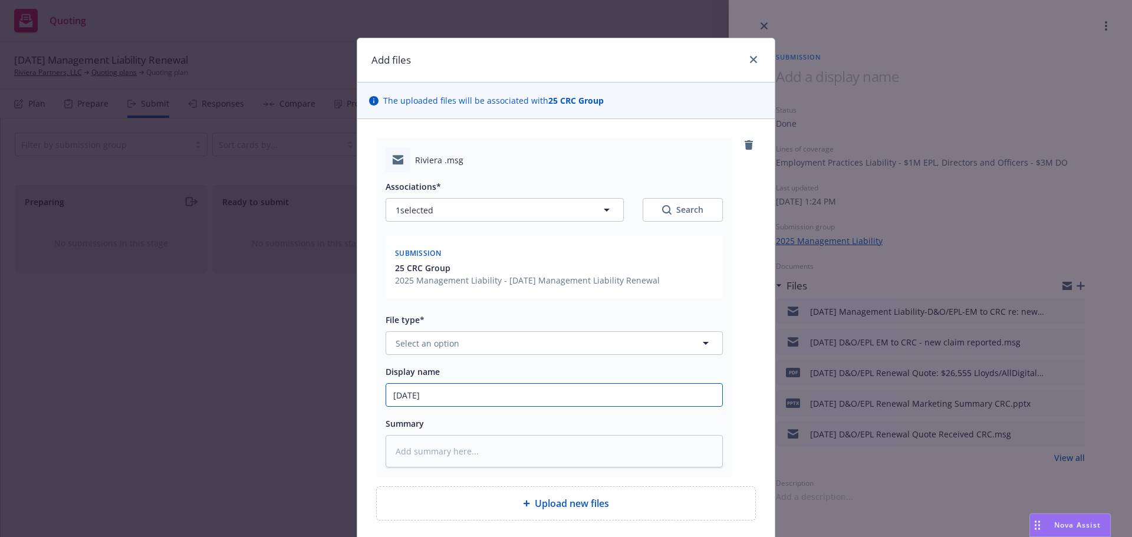
type input "[DATE]"
type textarea "x"
type input "[DATE] M"
type textarea "x"
type input "[DATE] Ma"
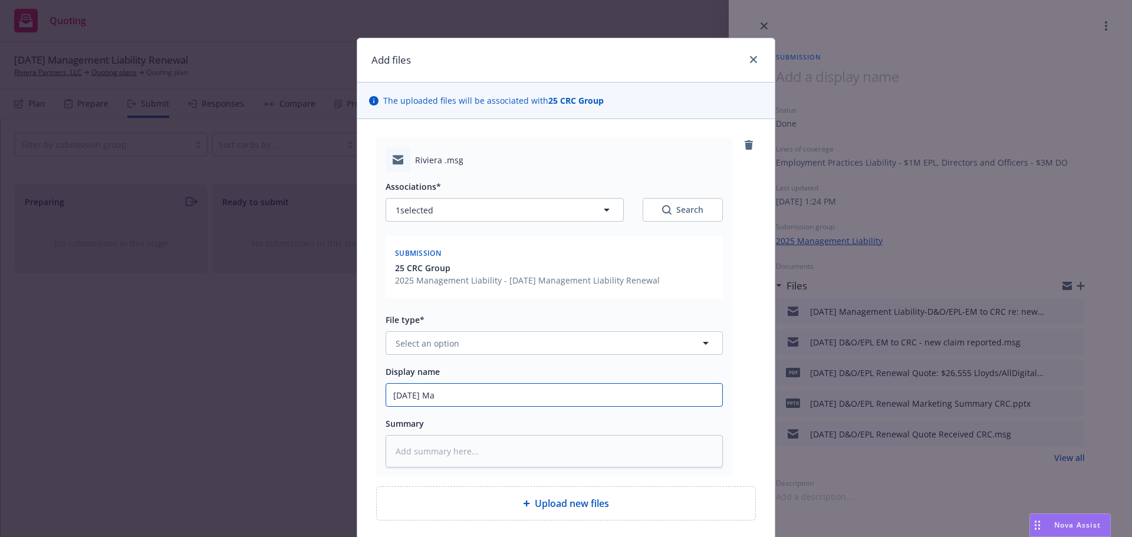
type textarea "x"
type input "[DATE] Man"
type textarea "x"
type input "[DATE] Mana"
type textarea "x"
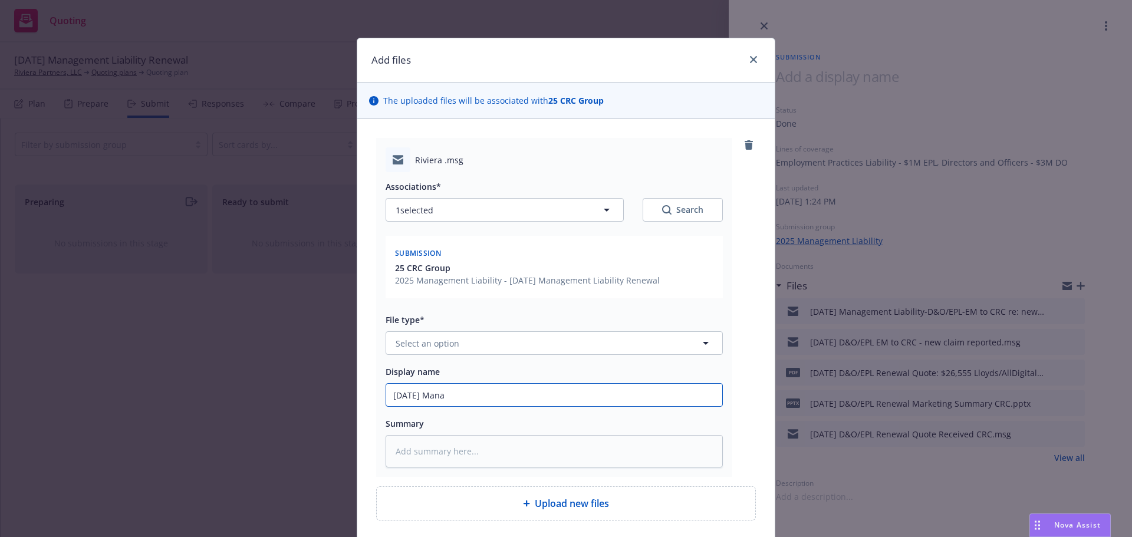
type input "[DATE] Manag"
type textarea "x"
type input "[DATE] Manage"
type textarea "x"
type input "[DATE] [GEOGRAPHIC_DATA]"
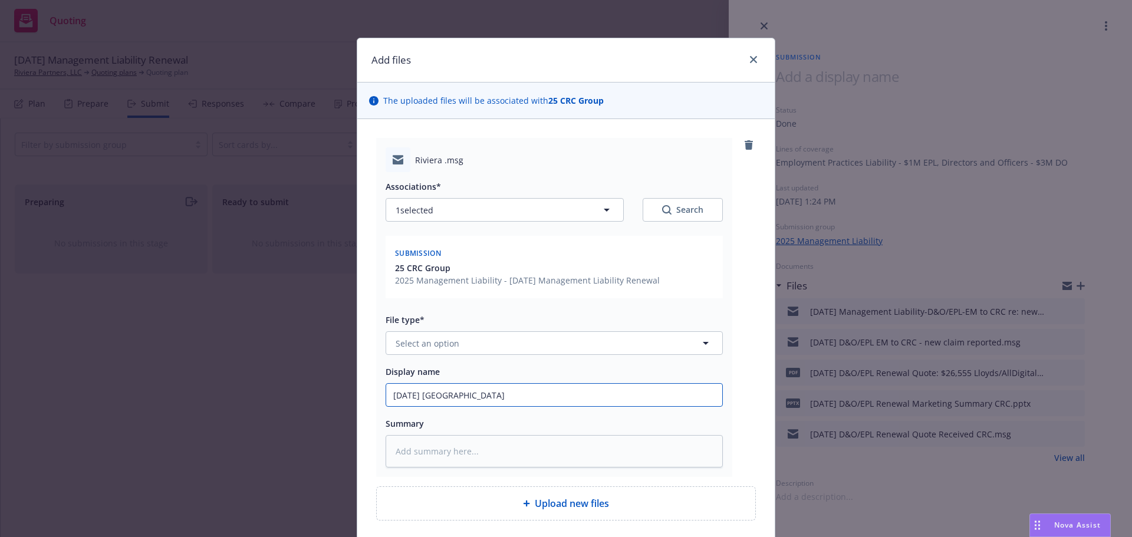
type textarea "x"
type input "[DATE] Manageme"
type textarea "x"
type input "[DATE] Managemen"
type textarea "x"
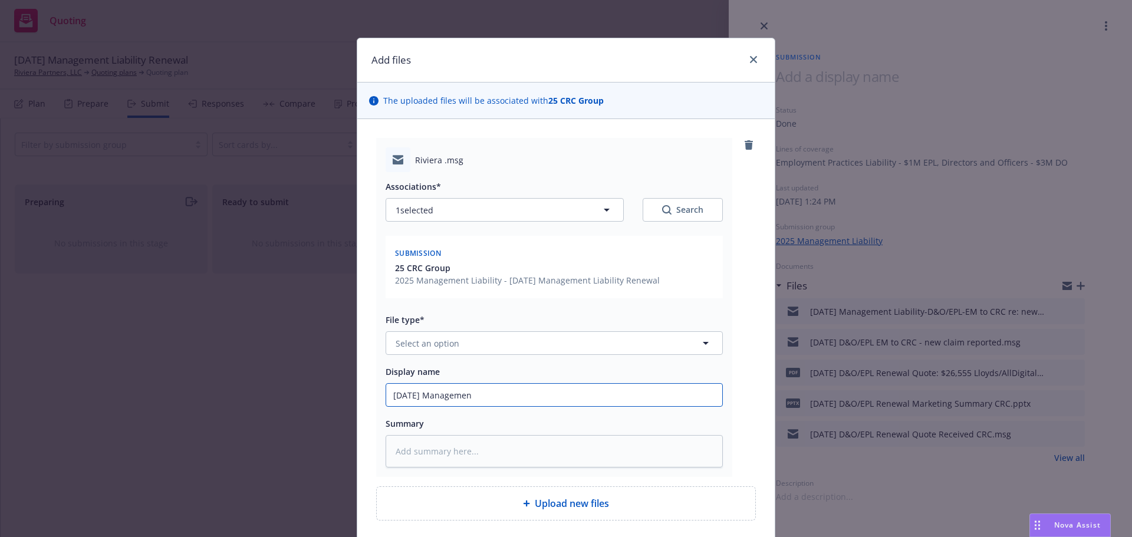
type input "[DATE] Management"
type textarea "x"
type input "[DATE] Management"
click at [595, 396] on input "[DATE] Management Liability-D&O/EPL - New claim info from [PERSON_NAME]" at bounding box center [554, 395] width 336 height 22
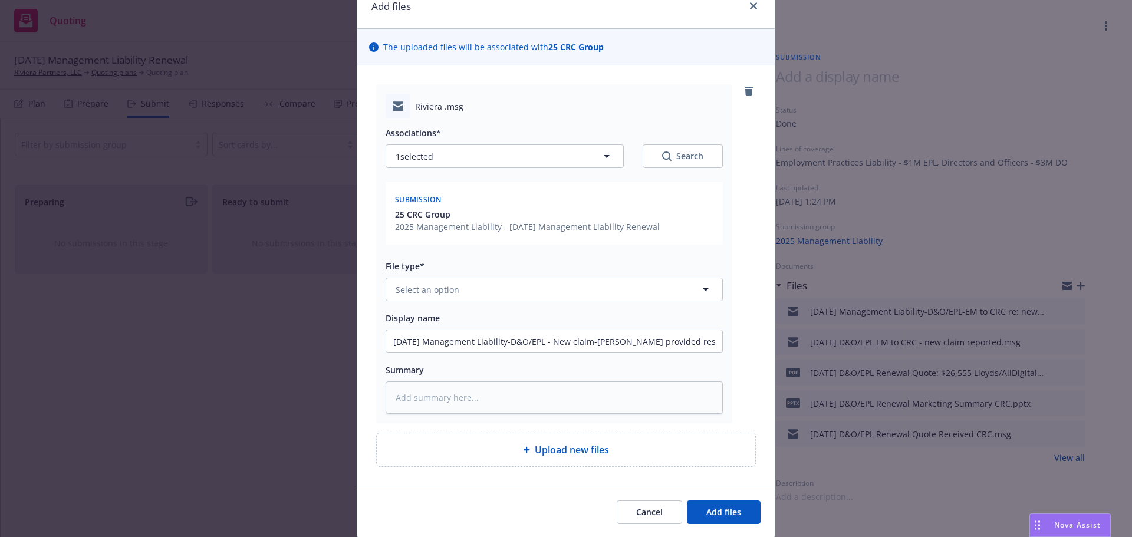
scroll to position [93, 0]
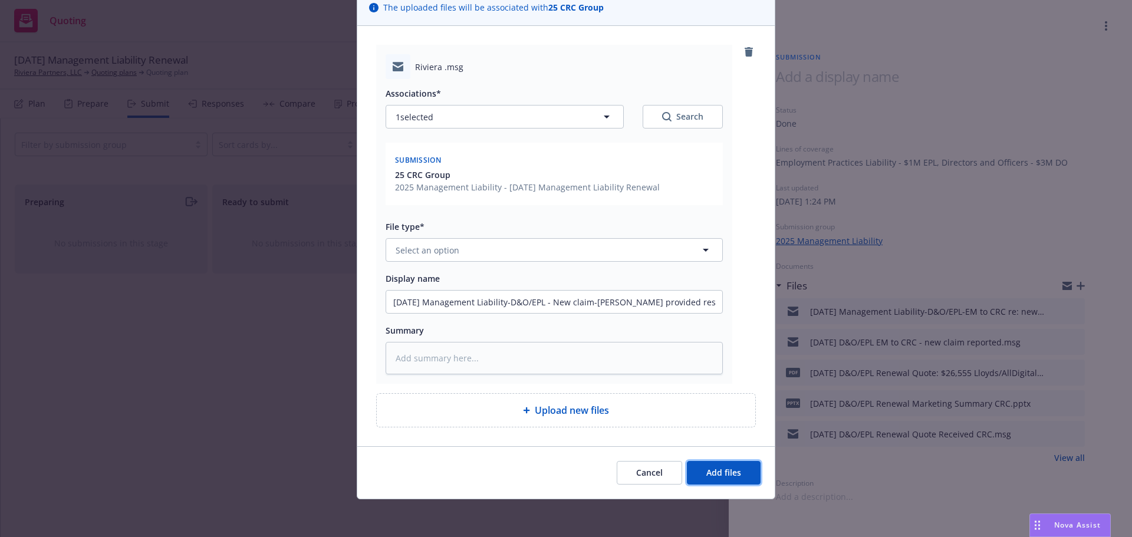
drag, startPoint x: 713, startPoint y: 474, endPoint x: 637, endPoint y: 460, distance: 77.3
click at [714, 474] on span "Add files" at bounding box center [723, 472] width 35 height 11
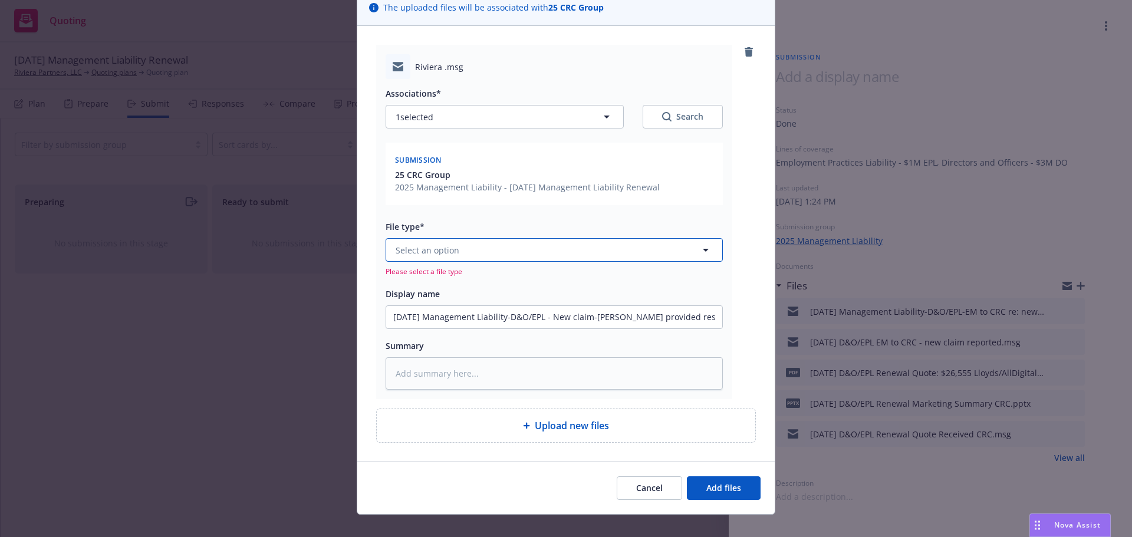
click at [509, 242] on button "Select an option" at bounding box center [553, 250] width 337 height 24
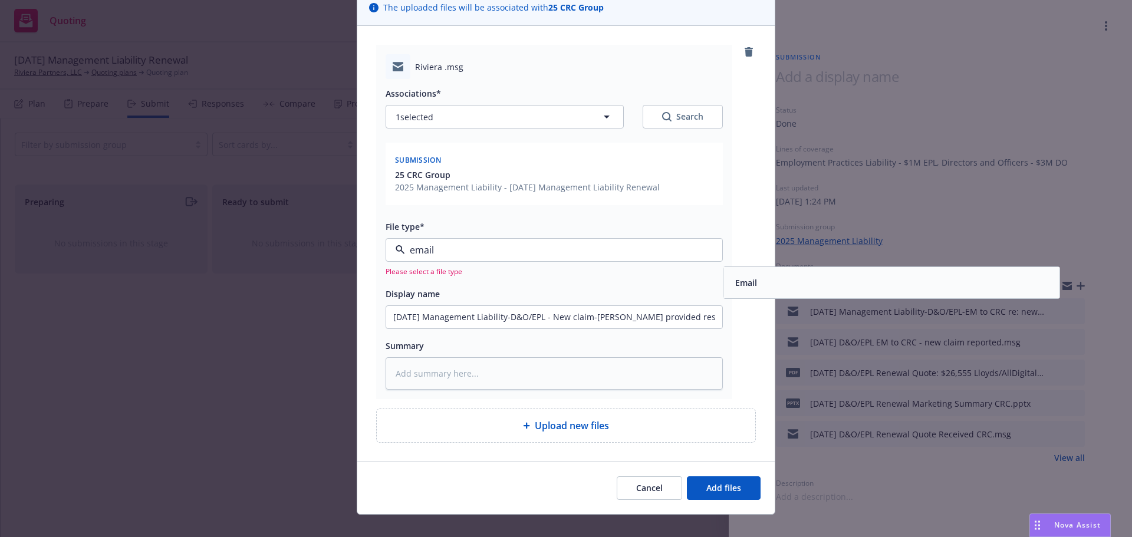
click at [751, 284] on span "Email" at bounding box center [746, 282] width 22 height 12
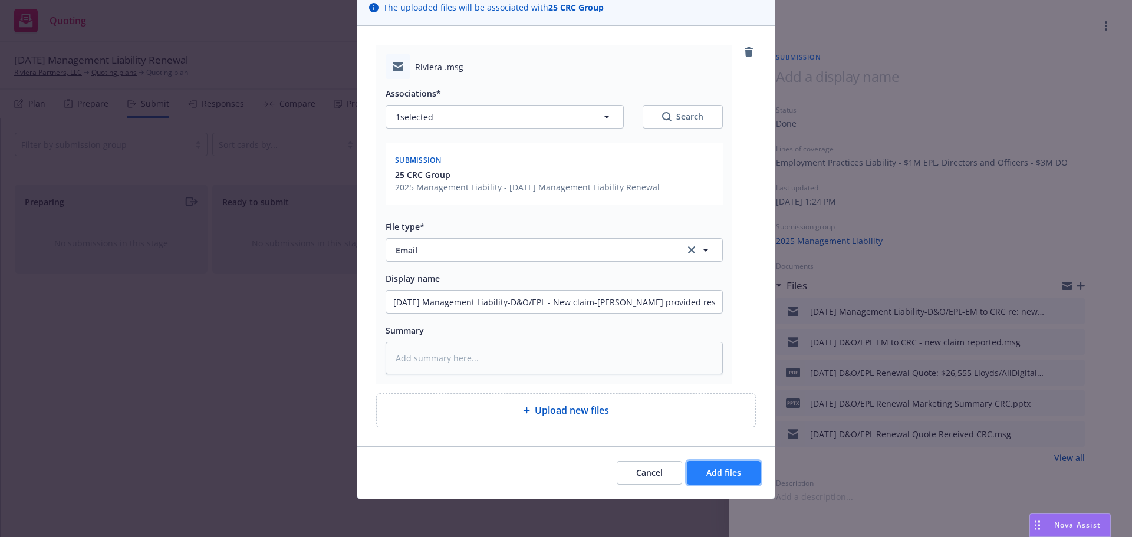
drag, startPoint x: 720, startPoint y: 473, endPoint x: 741, endPoint y: 466, distance: 22.4
click at [719, 473] on span "Add files" at bounding box center [723, 472] width 35 height 11
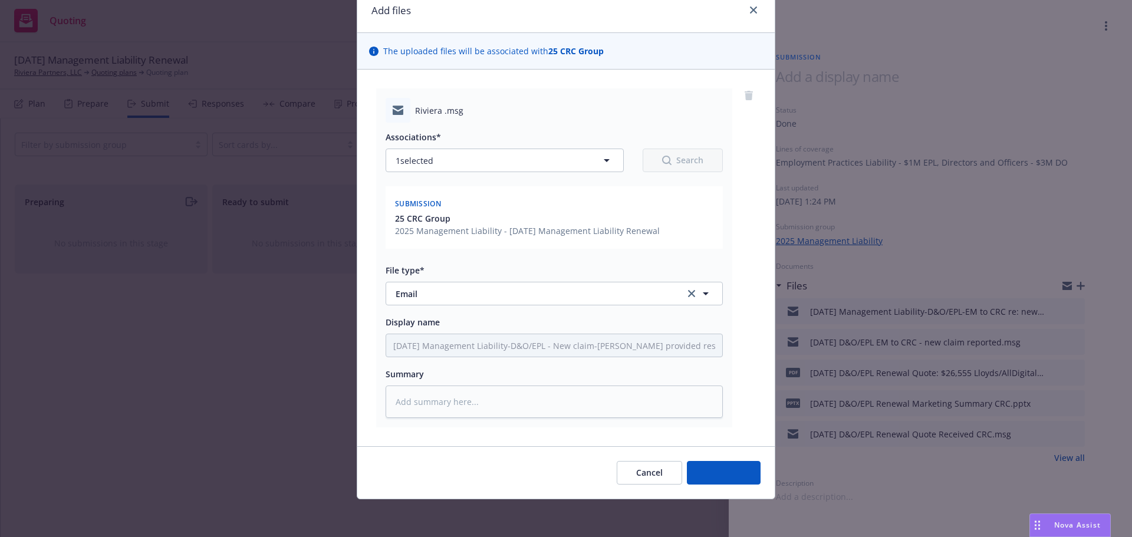
scroll to position [50, 0]
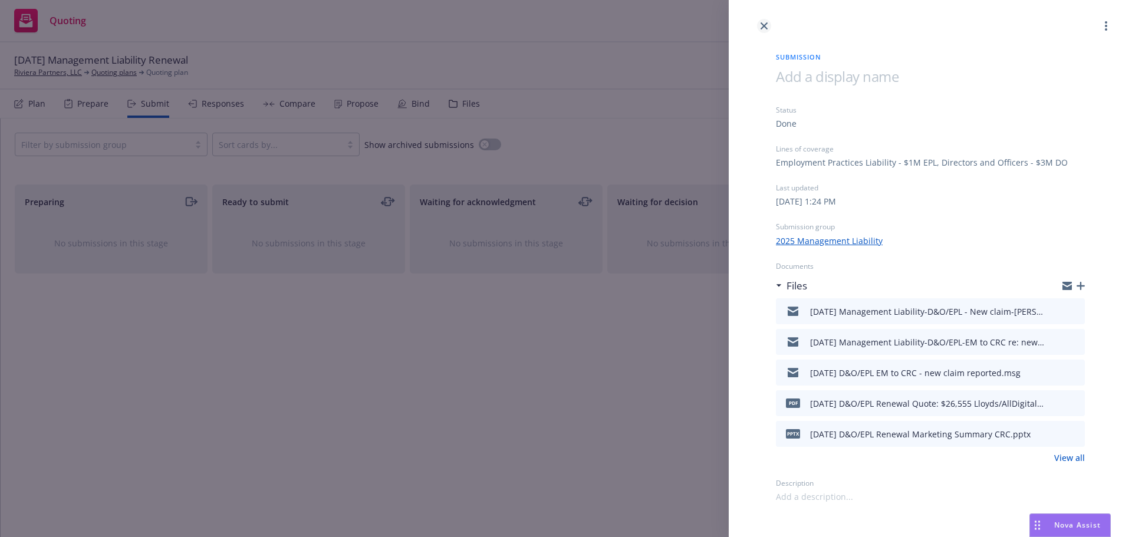
click at [761, 23] on icon "close" at bounding box center [763, 25] width 7 height 7
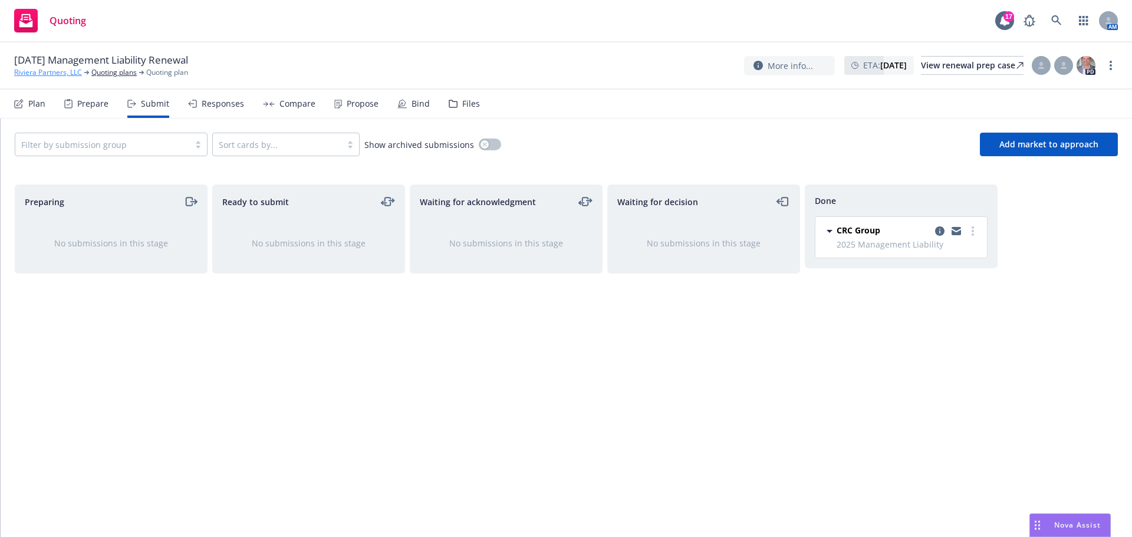
click at [39, 72] on link "Riviera Partners, LLC" at bounding box center [48, 72] width 68 height 11
